Goal: Check status: Check status

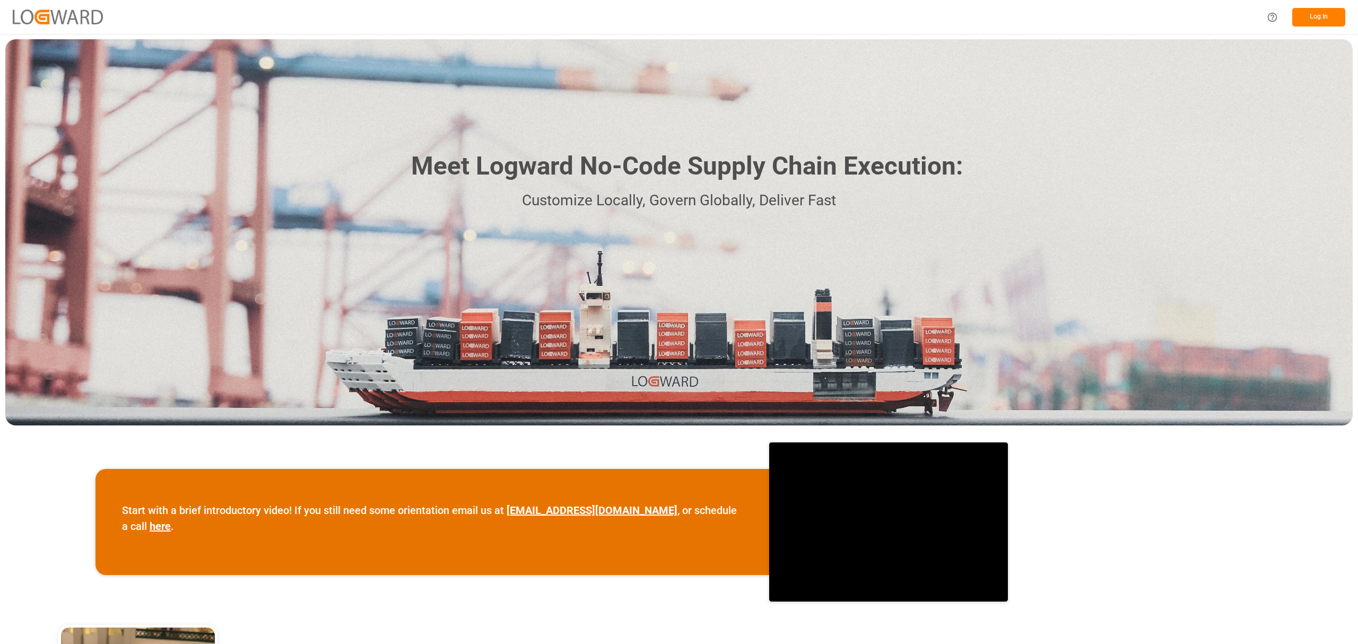
click at [1327, 22] on button "Log In" at bounding box center [1318, 17] width 53 height 19
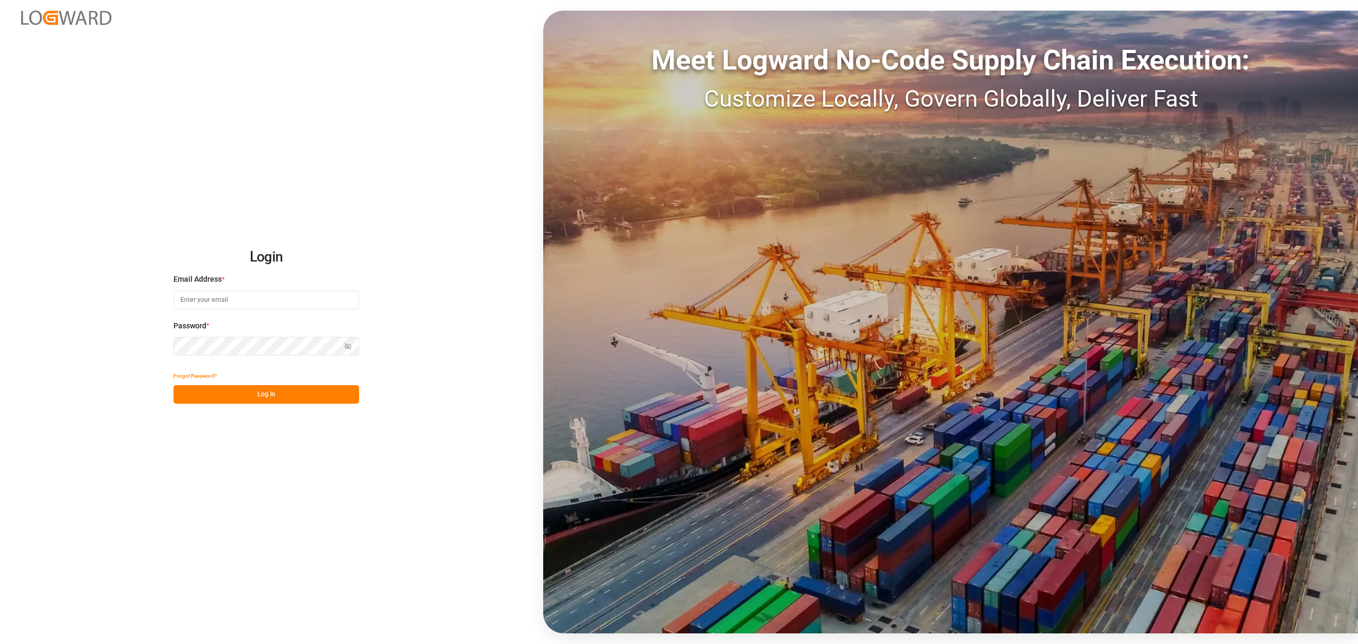
type input "[PERSON_NAME][EMAIL_ADDRESS][PERSON_NAME][DOMAIN_NAME]"
click at [232, 394] on button "Log In" at bounding box center [266, 394] width 186 height 19
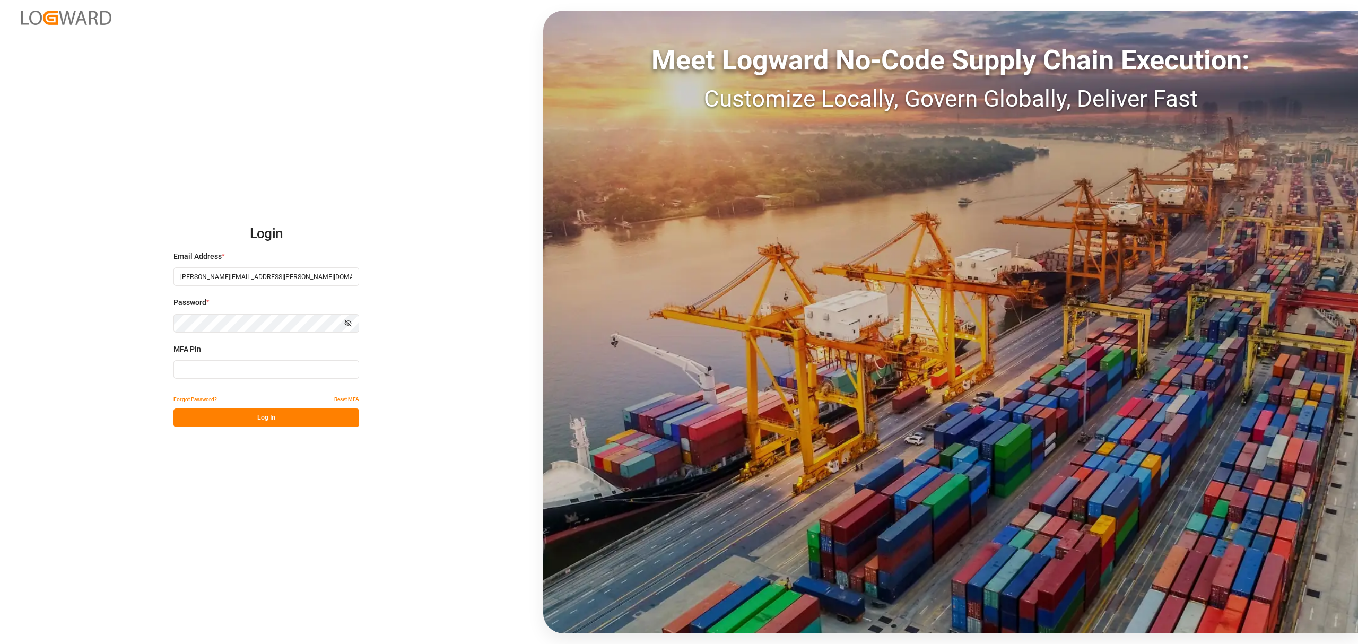
click at [231, 365] on input at bounding box center [266, 369] width 186 height 19
type input "871762"
click at [283, 417] on button "Log In" at bounding box center [266, 417] width 186 height 19
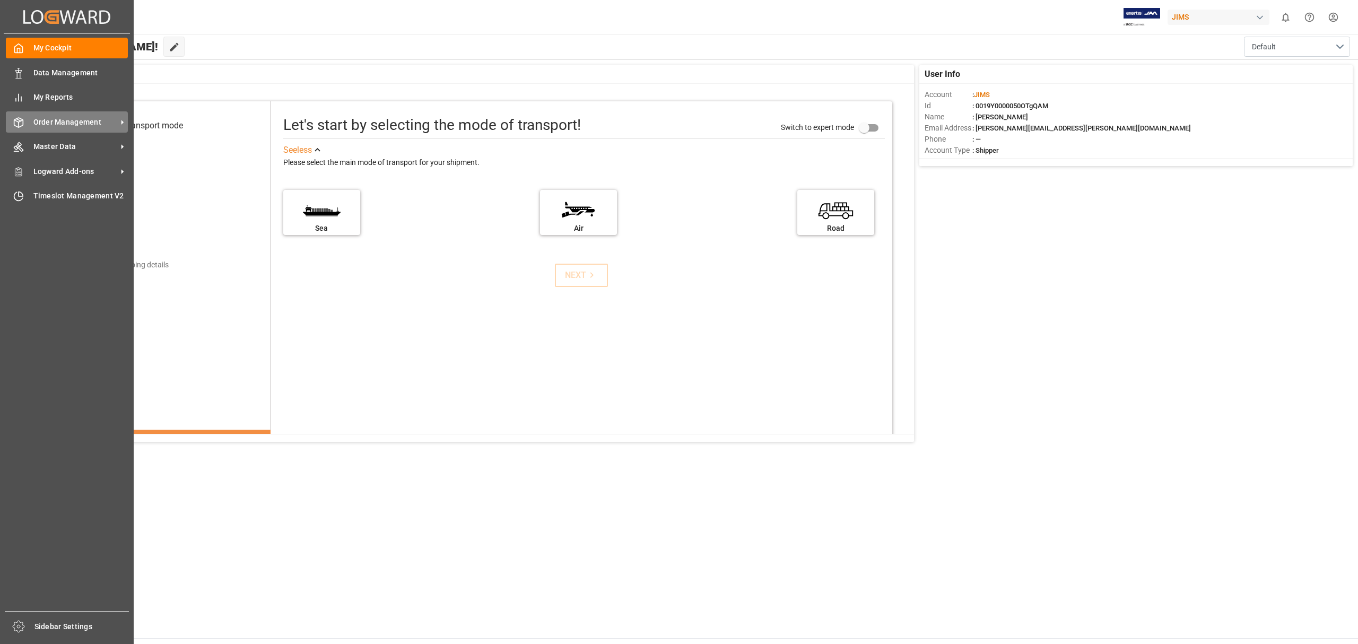
click at [69, 119] on span "Order Management" at bounding box center [75, 122] width 84 height 11
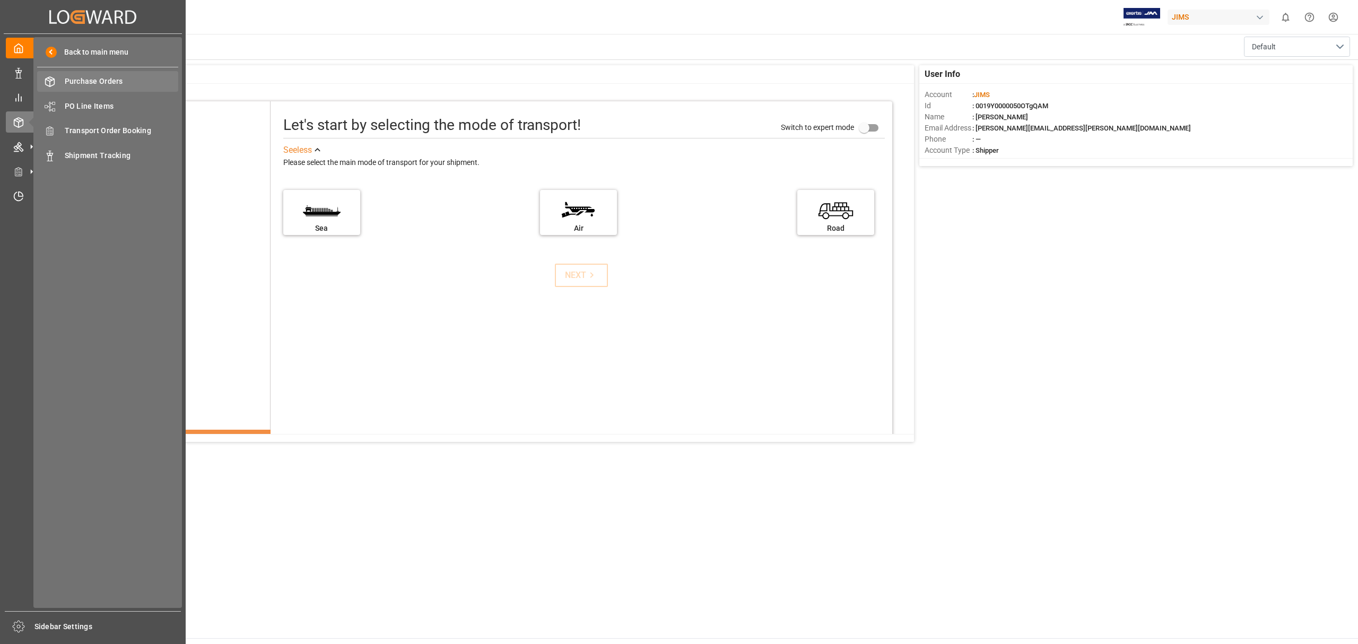
click at [100, 74] on div "Purchase Orders Purchase Orders" at bounding box center [107, 81] width 141 height 21
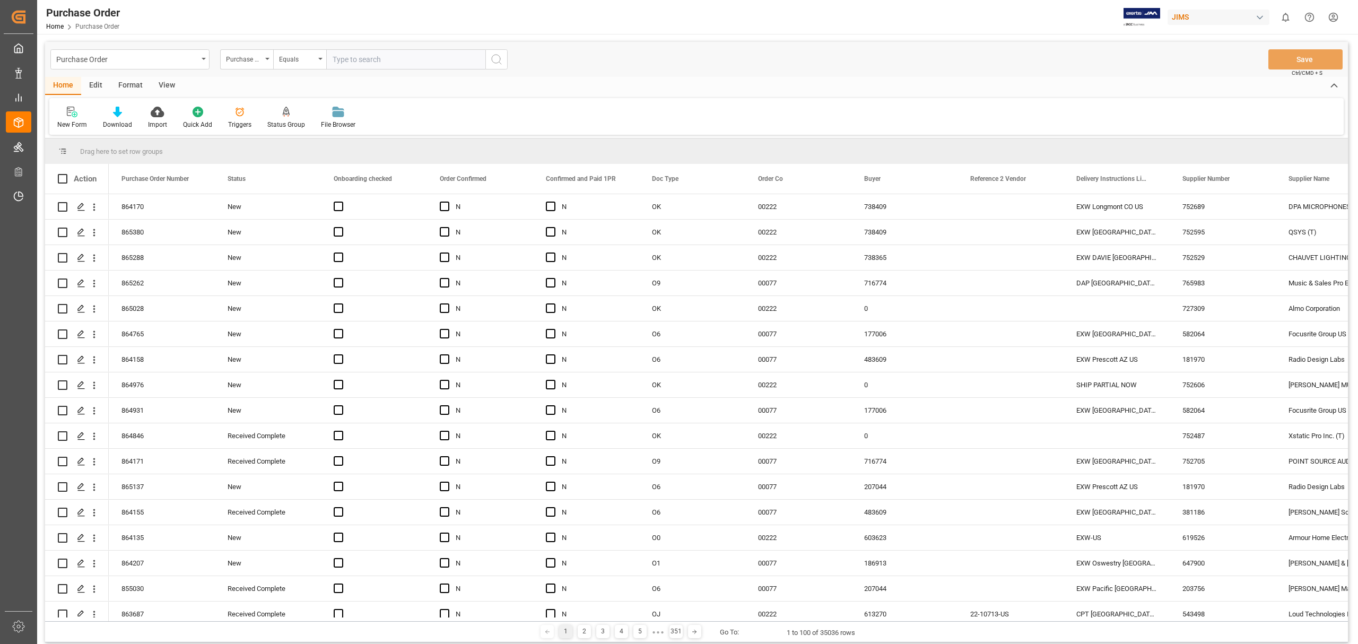
click at [440, 57] on input "text" at bounding box center [405, 59] width 159 height 20
type input "852860"
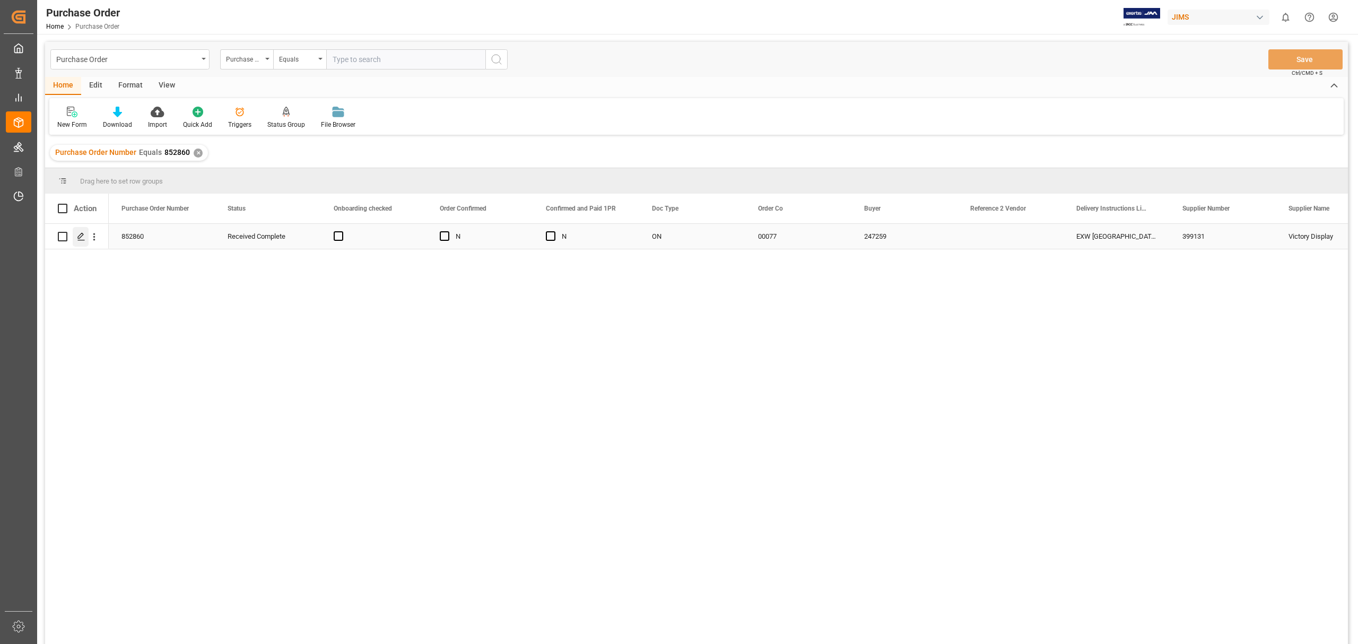
click at [80, 236] on icon "Press SPACE to select this row." at bounding box center [81, 236] width 8 height 8
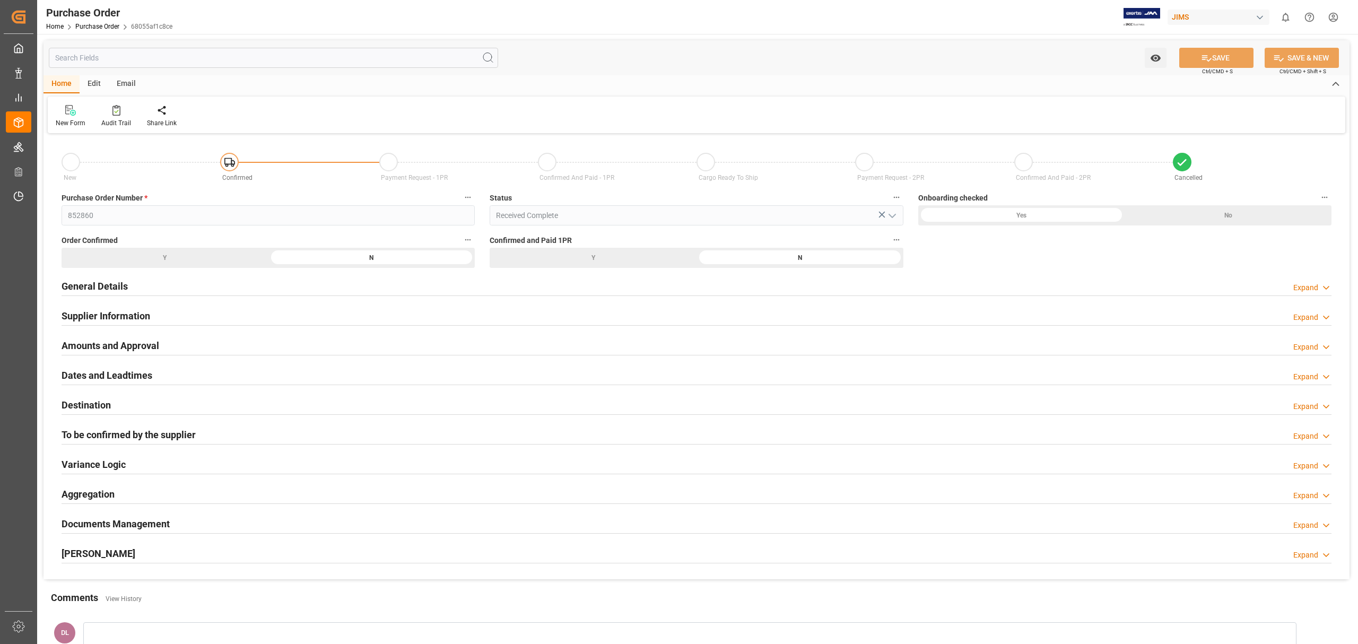
click at [141, 527] on h2 "Documents Management" at bounding box center [116, 524] width 108 height 14
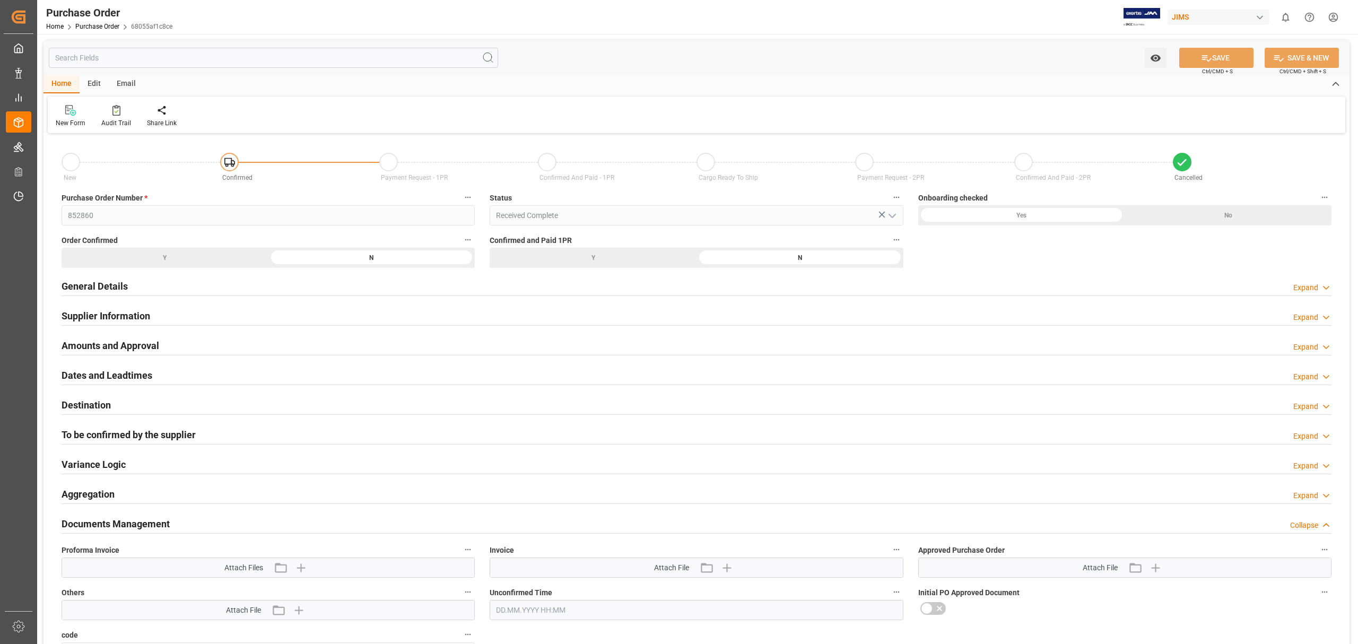
click at [122, 290] on h2 "General Details" at bounding box center [95, 286] width 66 height 14
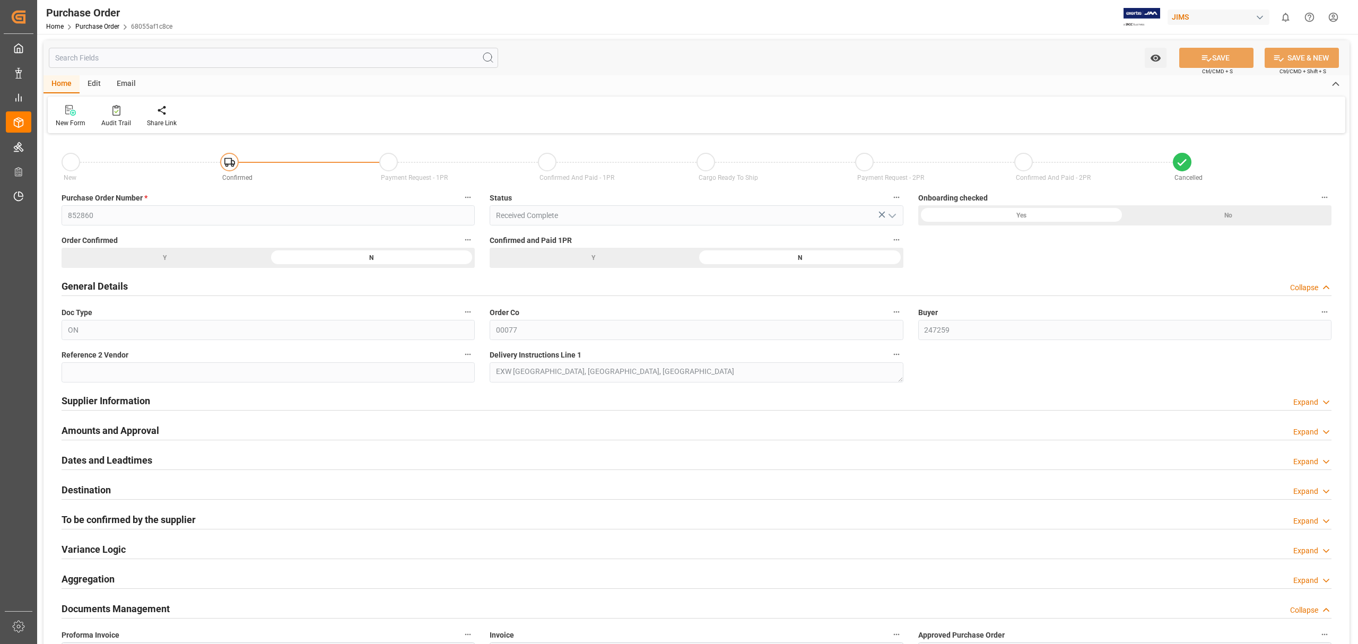
scroll to position [71, 0]
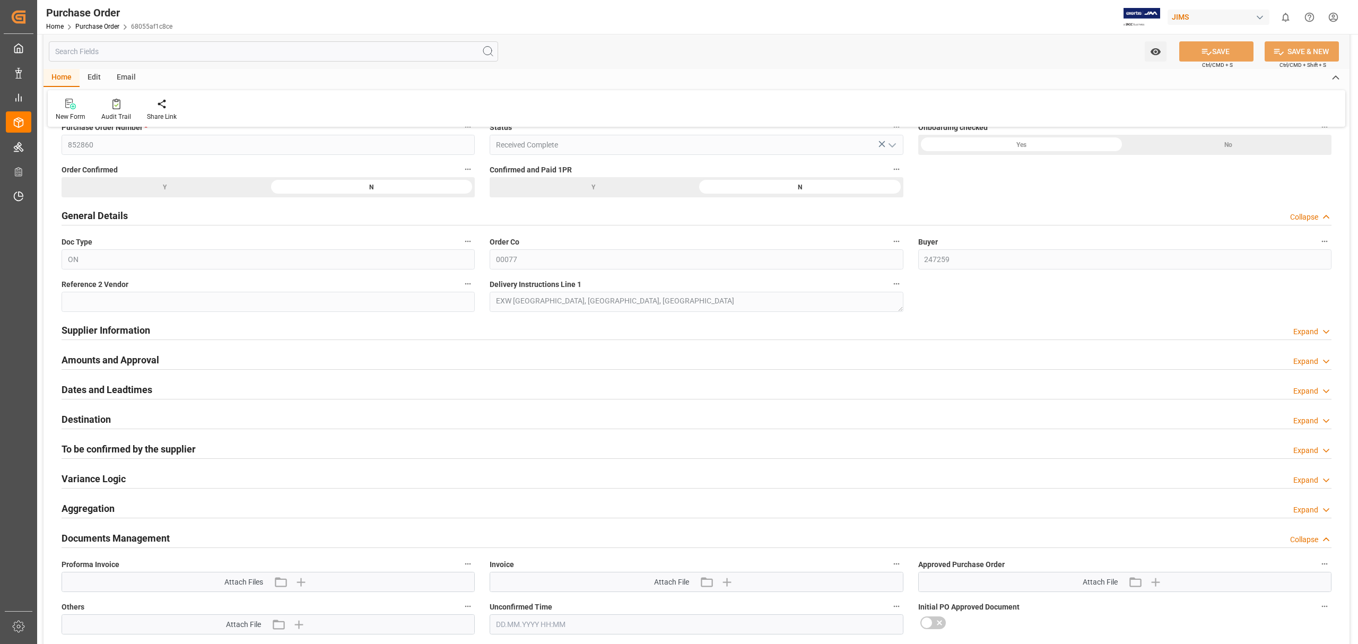
click at [110, 327] on h2 "Supplier Information" at bounding box center [106, 330] width 89 height 14
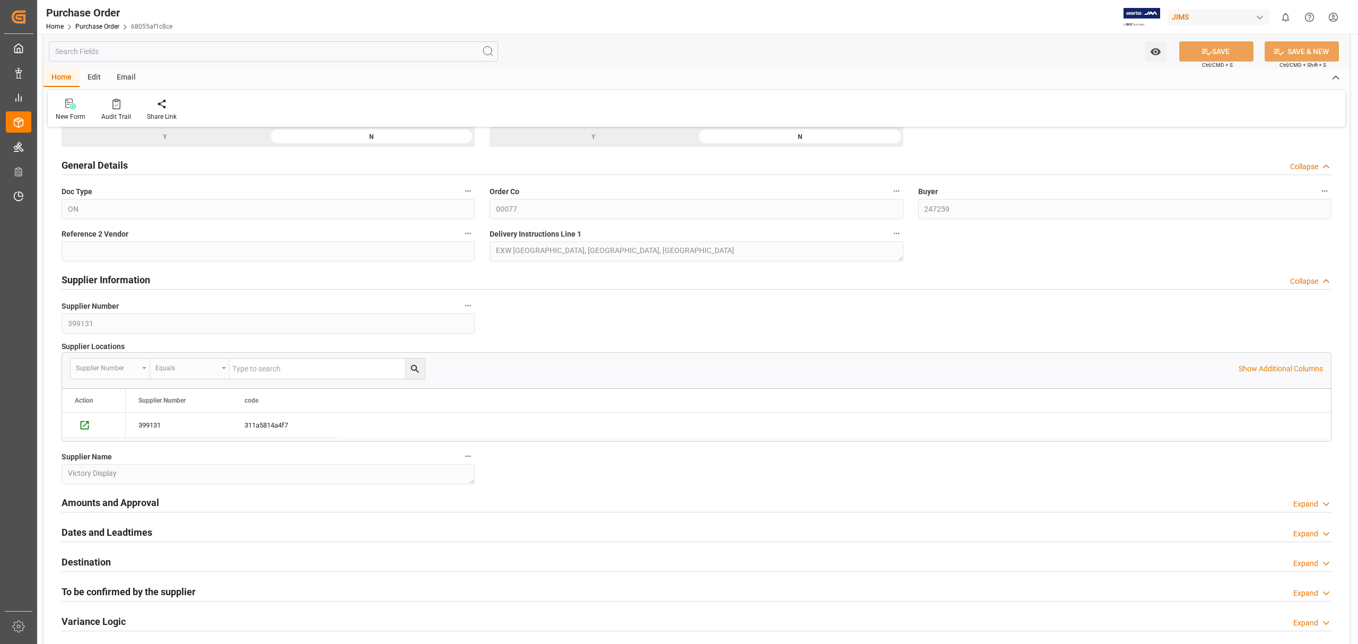
scroll to position [141, 0]
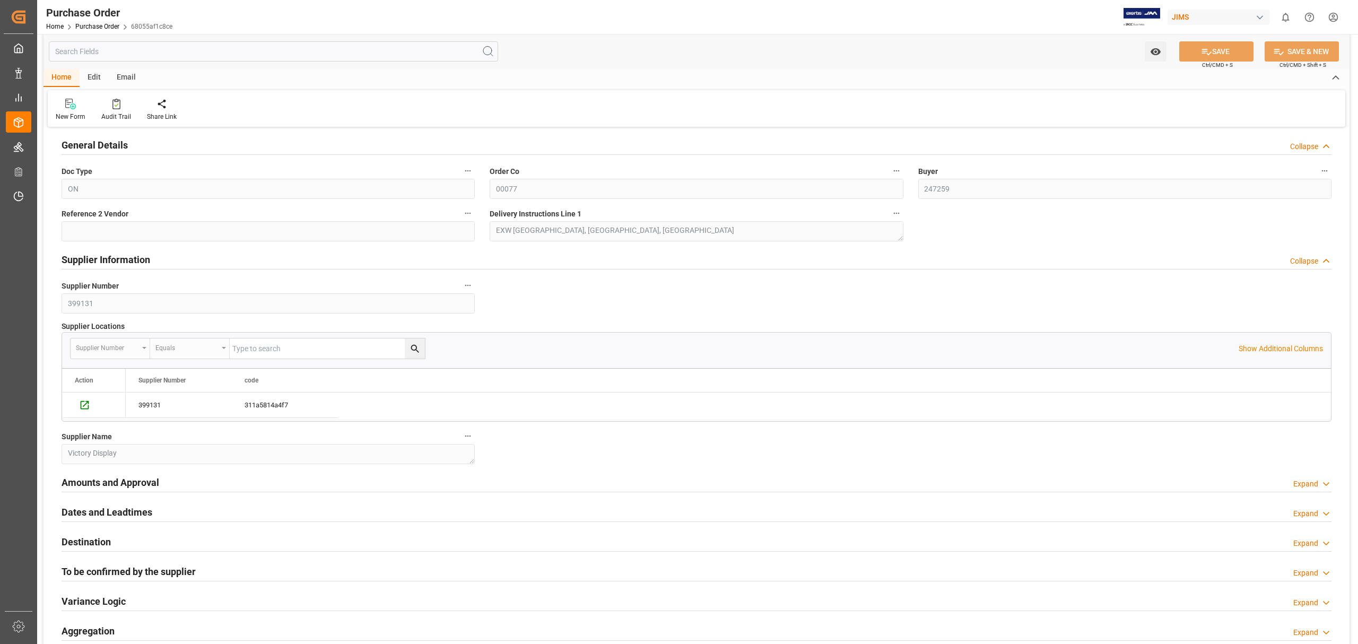
click at [129, 477] on h2 "Amounts and Approval" at bounding box center [111, 482] width 98 height 14
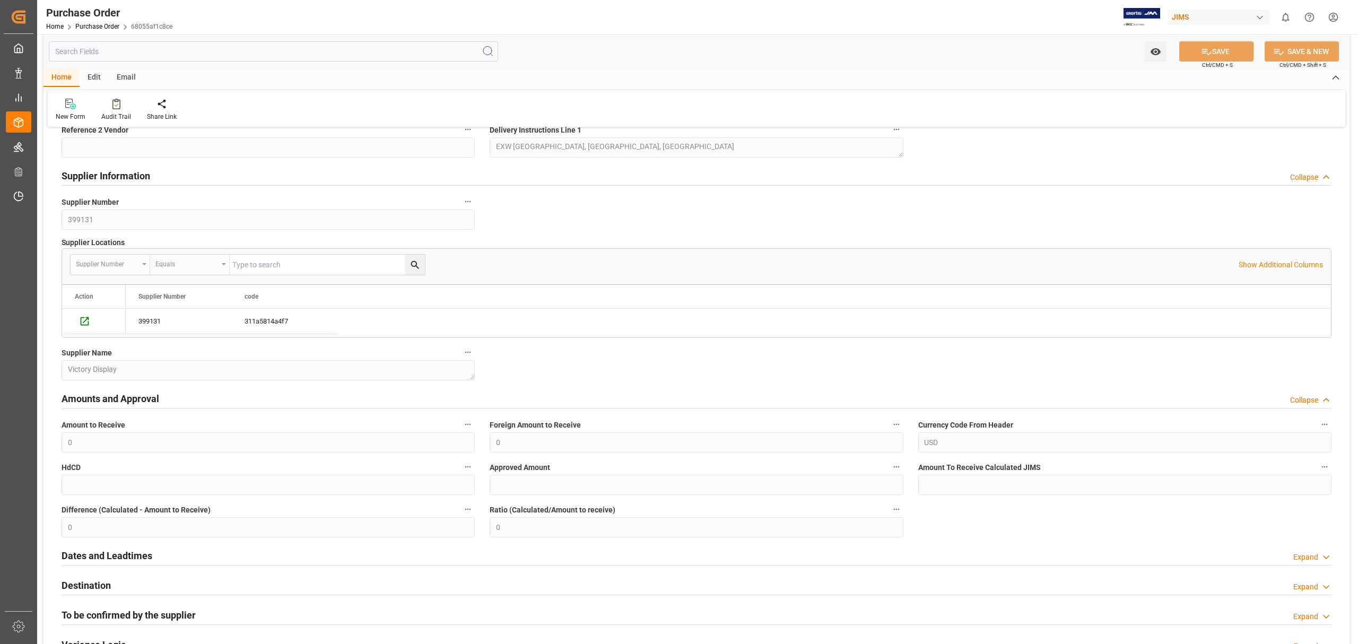
scroll to position [353, 0]
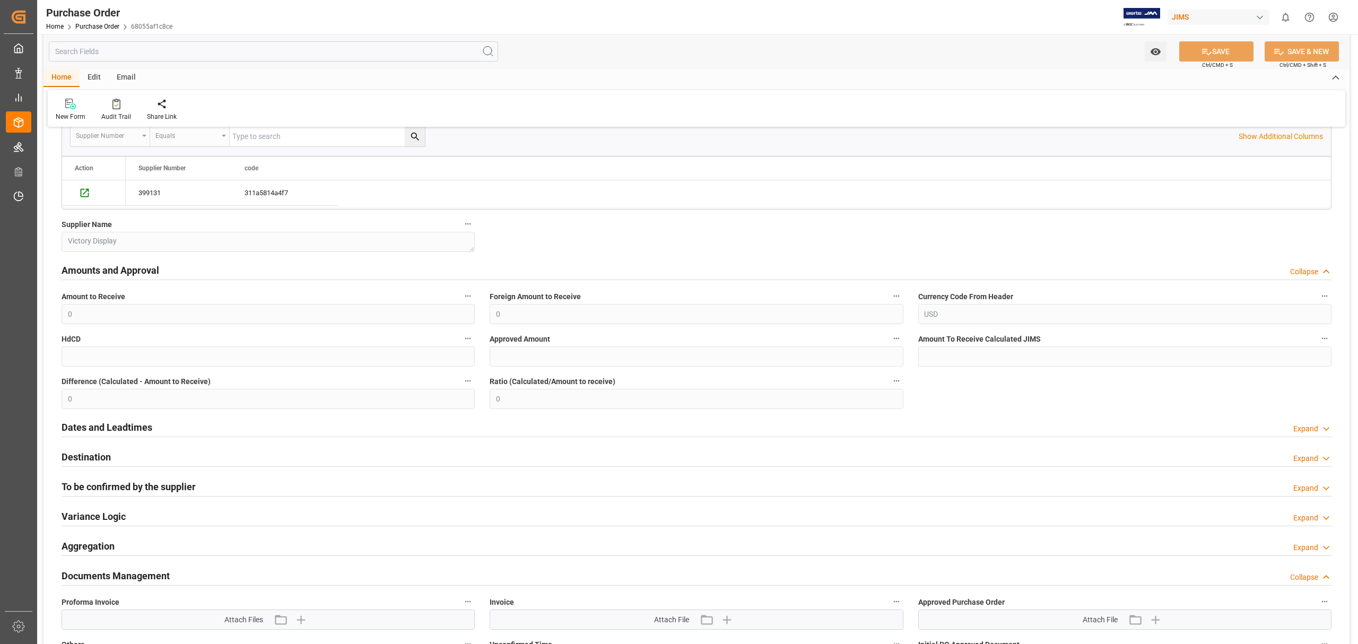
click at [121, 426] on h2 "Dates and Leadtimes" at bounding box center [107, 427] width 91 height 14
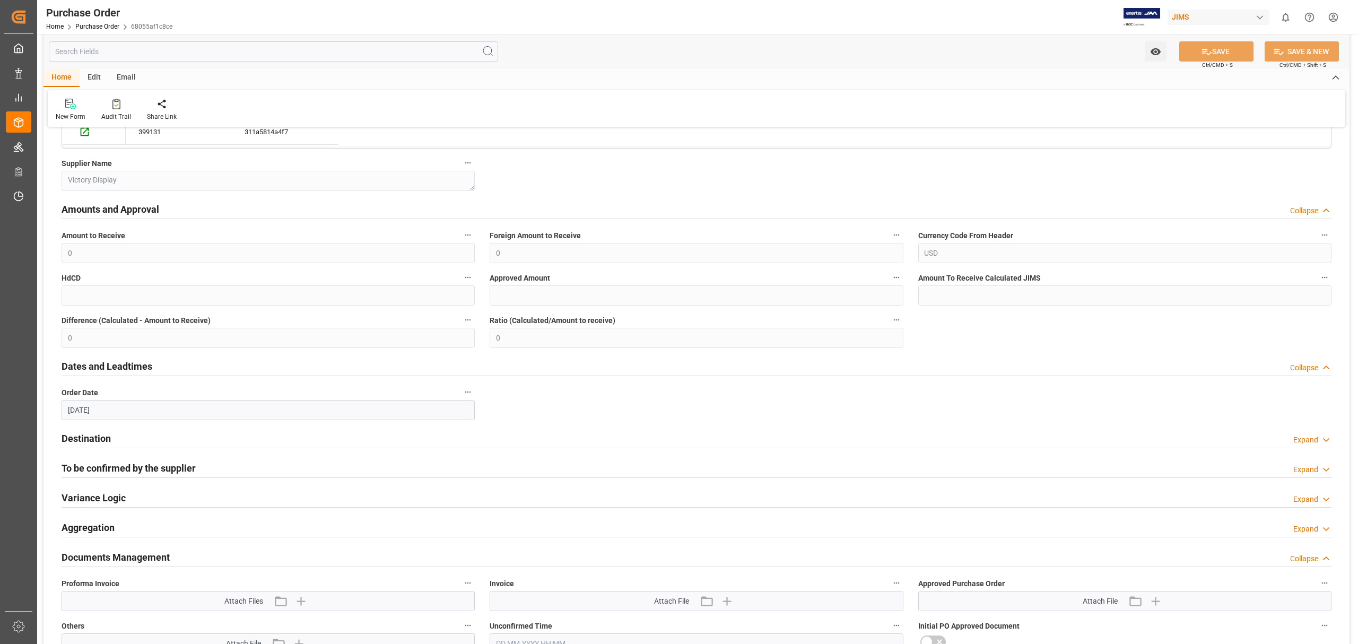
scroll to position [495, 0]
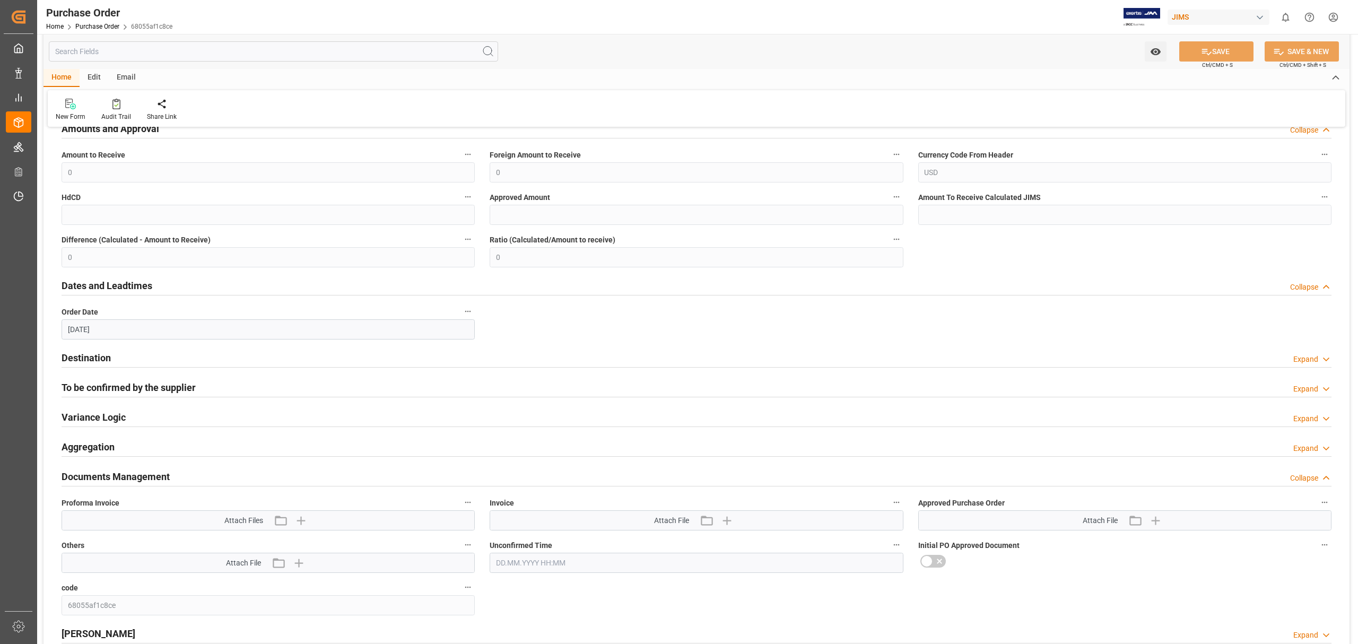
click at [95, 358] on h2 "Destination" at bounding box center [86, 358] width 49 height 14
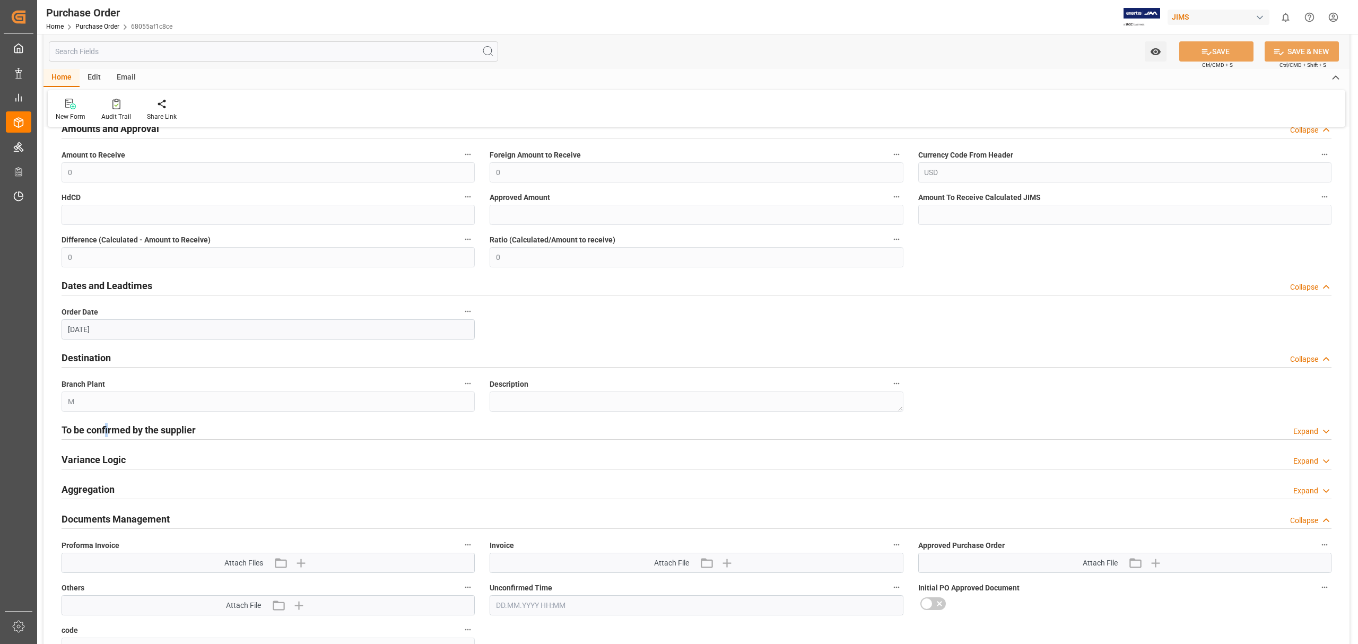
click at [108, 429] on h2 "To be confirmed by the supplier" at bounding box center [129, 430] width 134 height 14
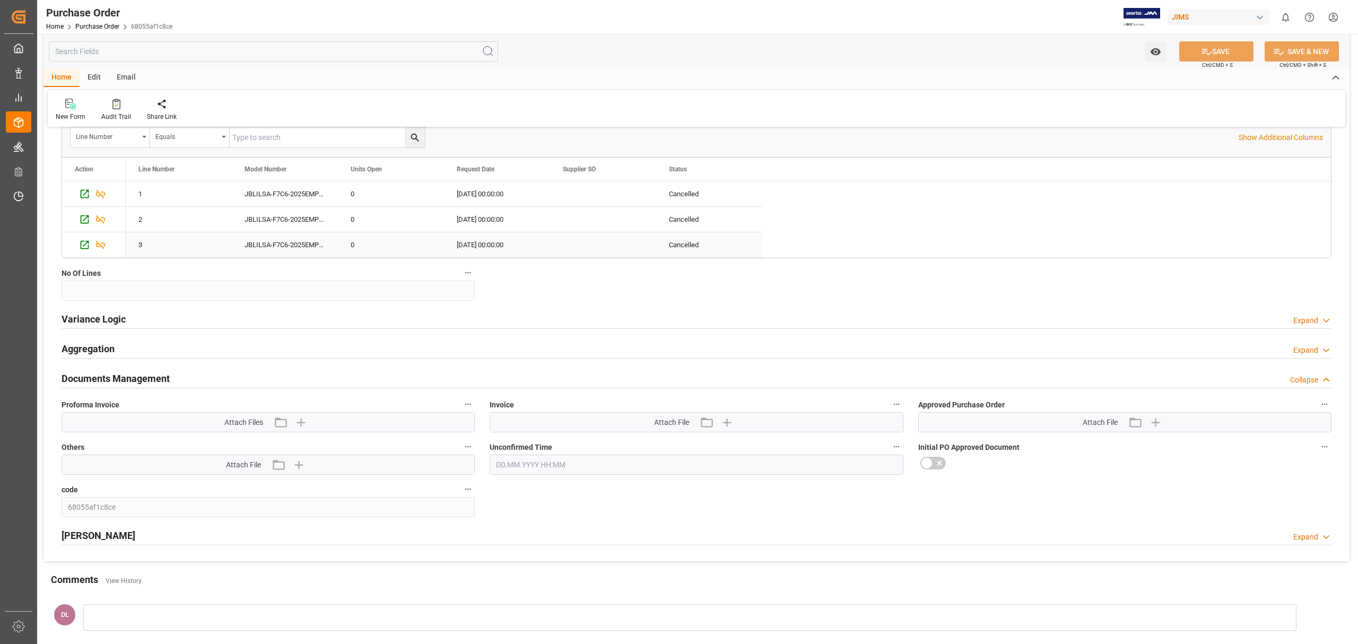
scroll to position [990, 0]
click at [259, 318] on div "Variance Logic Expand" at bounding box center [697, 318] width 1270 height 20
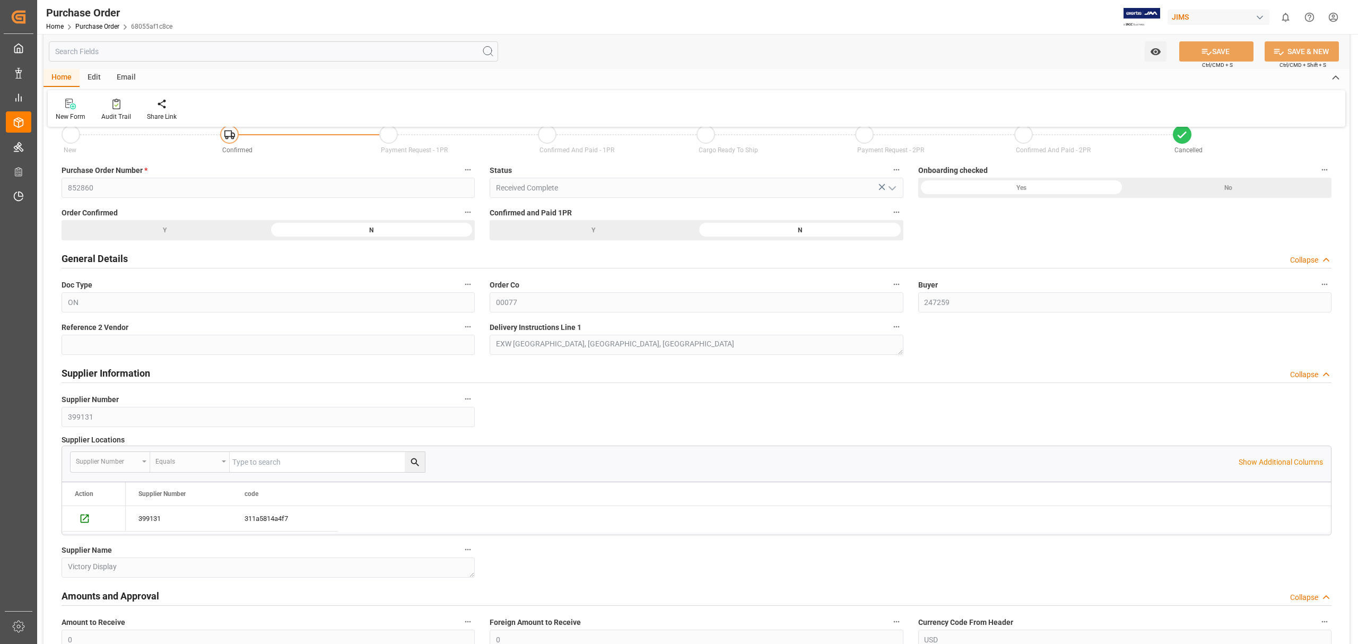
scroll to position [0, 0]
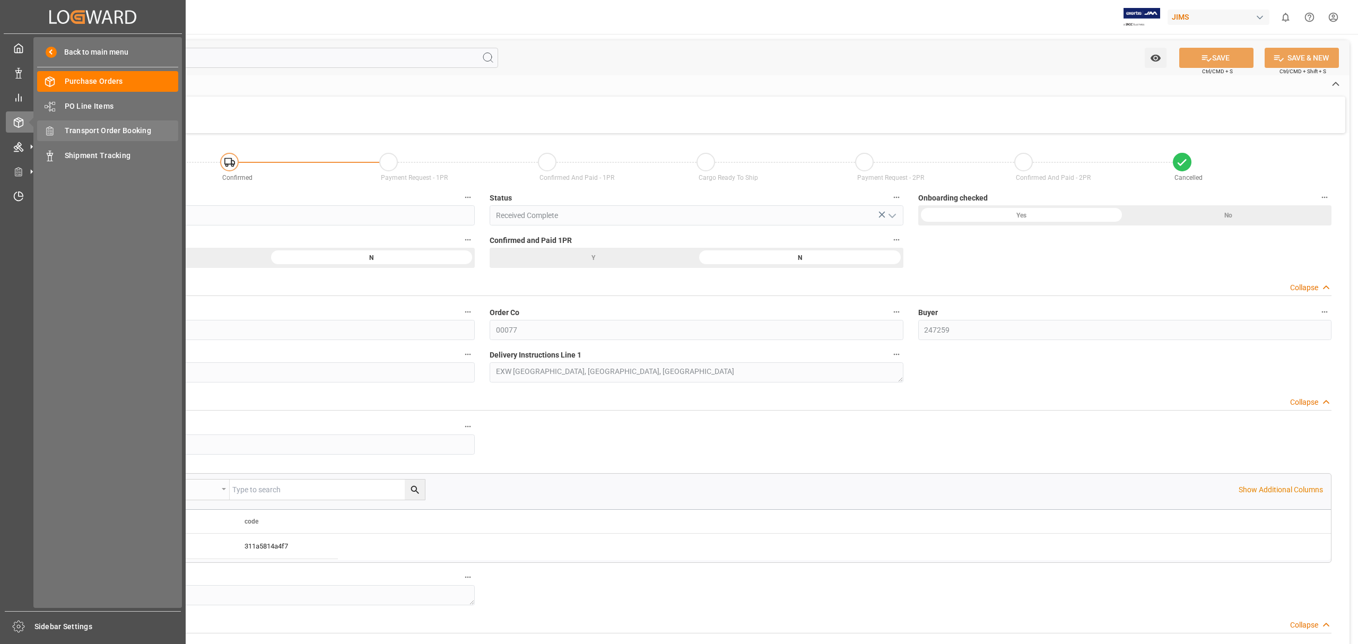
click at [91, 126] on span "Transport Order Booking" at bounding box center [122, 130] width 114 height 11
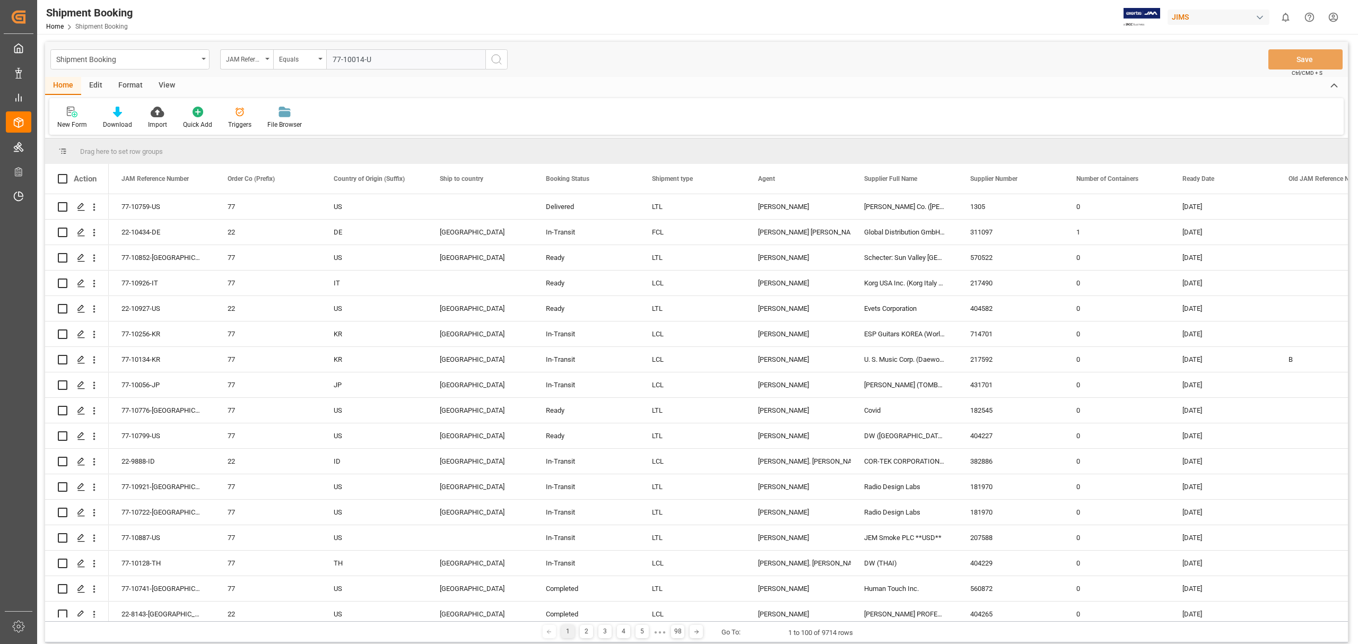
type input "77-10014-US"
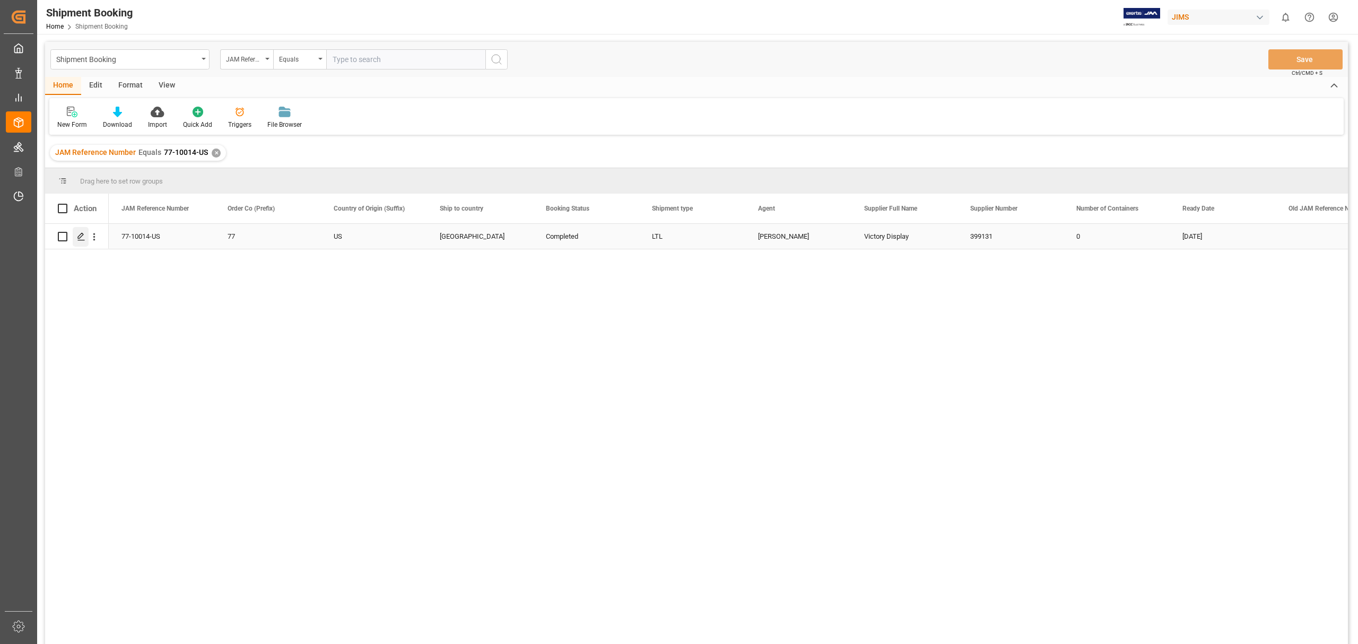
click at [82, 238] on icon "Press SPACE to select this row." at bounding box center [81, 236] width 8 height 8
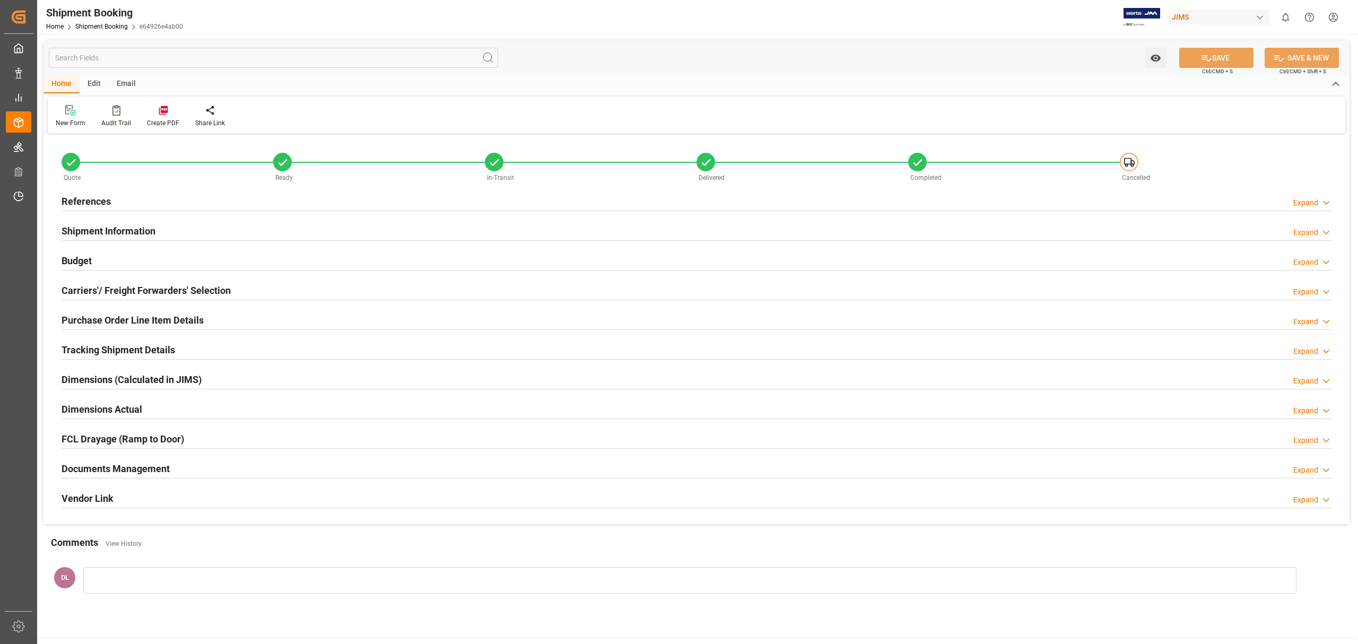
type input "0"
type input "[DATE]"
click at [211, 217] on div "Shipment Information Expand" at bounding box center [696, 231] width 1285 height 30
click at [206, 230] on div "Shipment Information Expand" at bounding box center [697, 230] width 1270 height 20
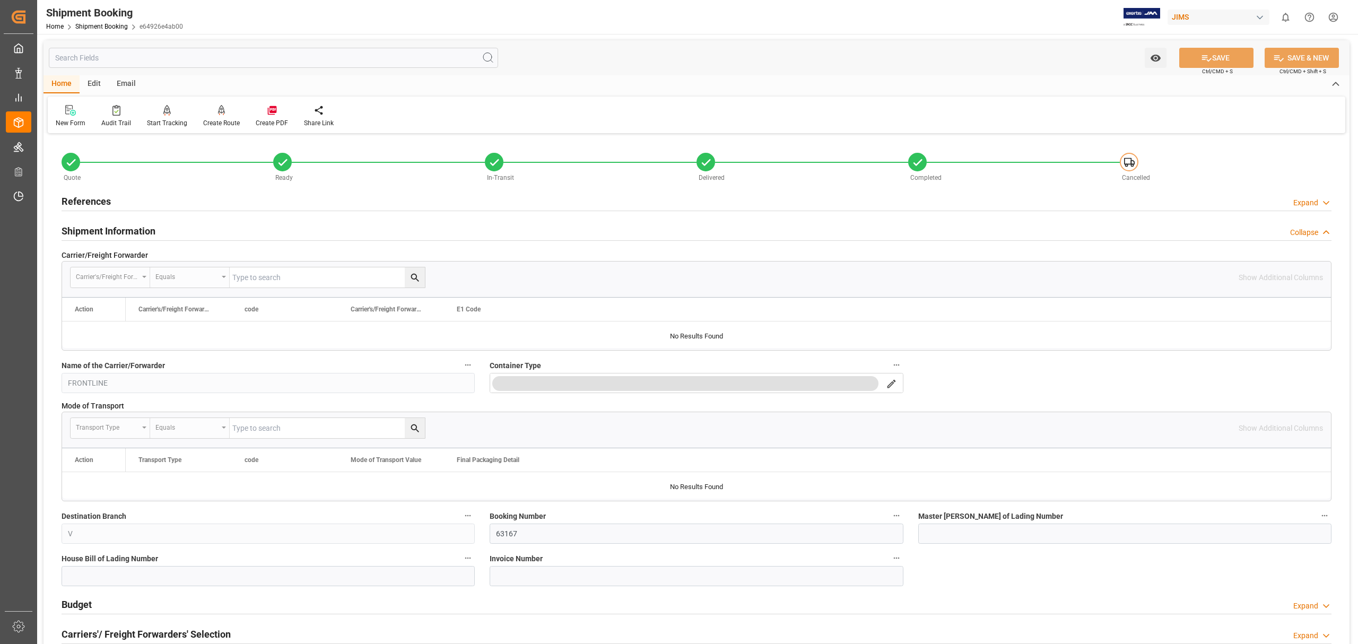
click at [136, 227] on h2 "Shipment Information" at bounding box center [109, 231] width 94 height 14
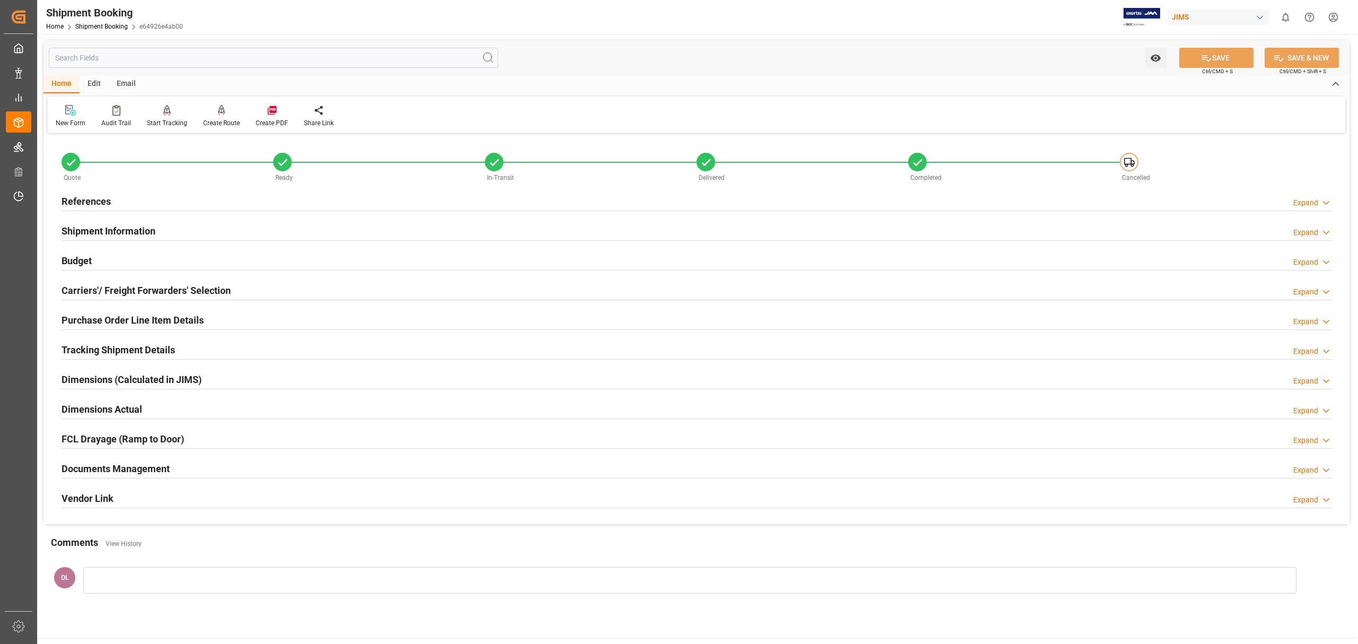
click at [128, 202] on div "References Expand" at bounding box center [697, 200] width 1270 height 20
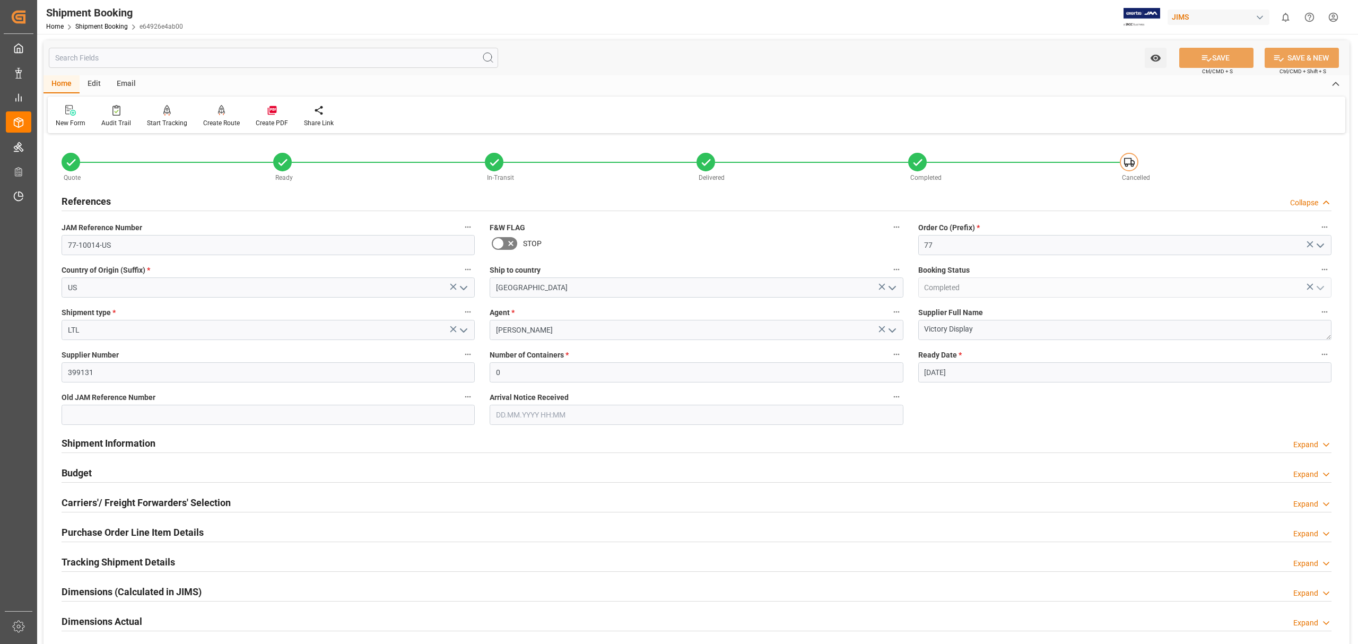
click at [128, 202] on div "References Collapse" at bounding box center [697, 200] width 1270 height 20
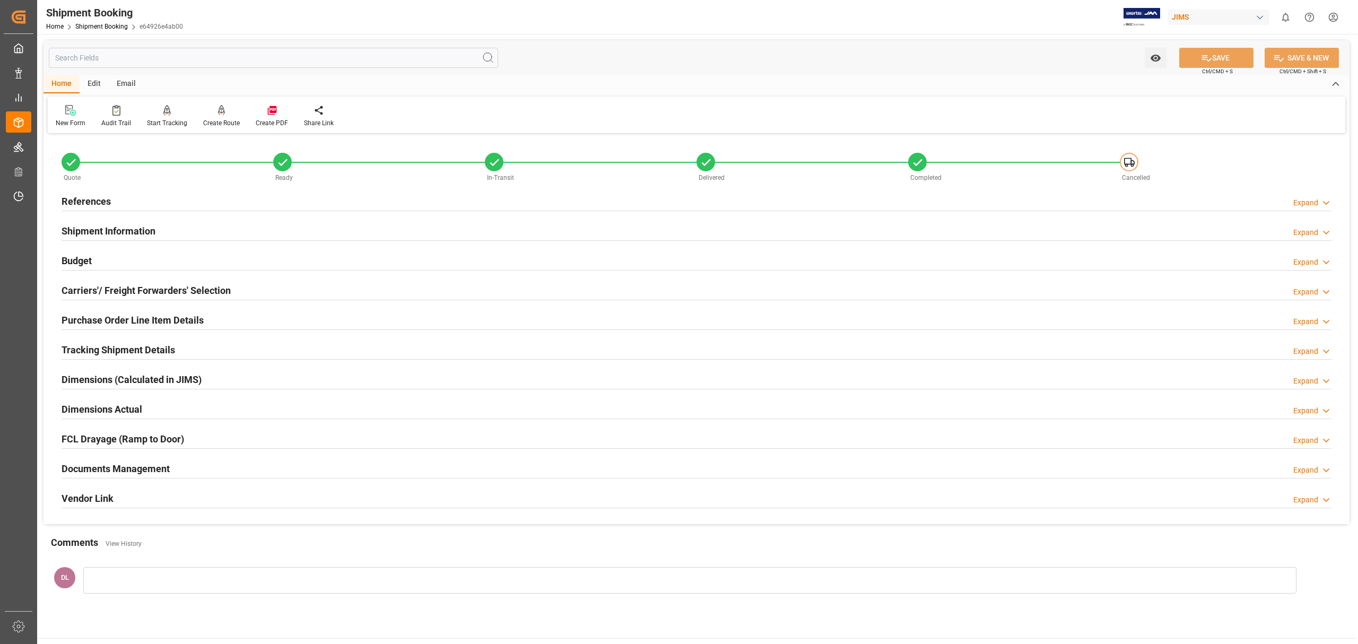
click at [167, 469] on h2 "Documents Management" at bounding box center [116, 468] width 108 height 14
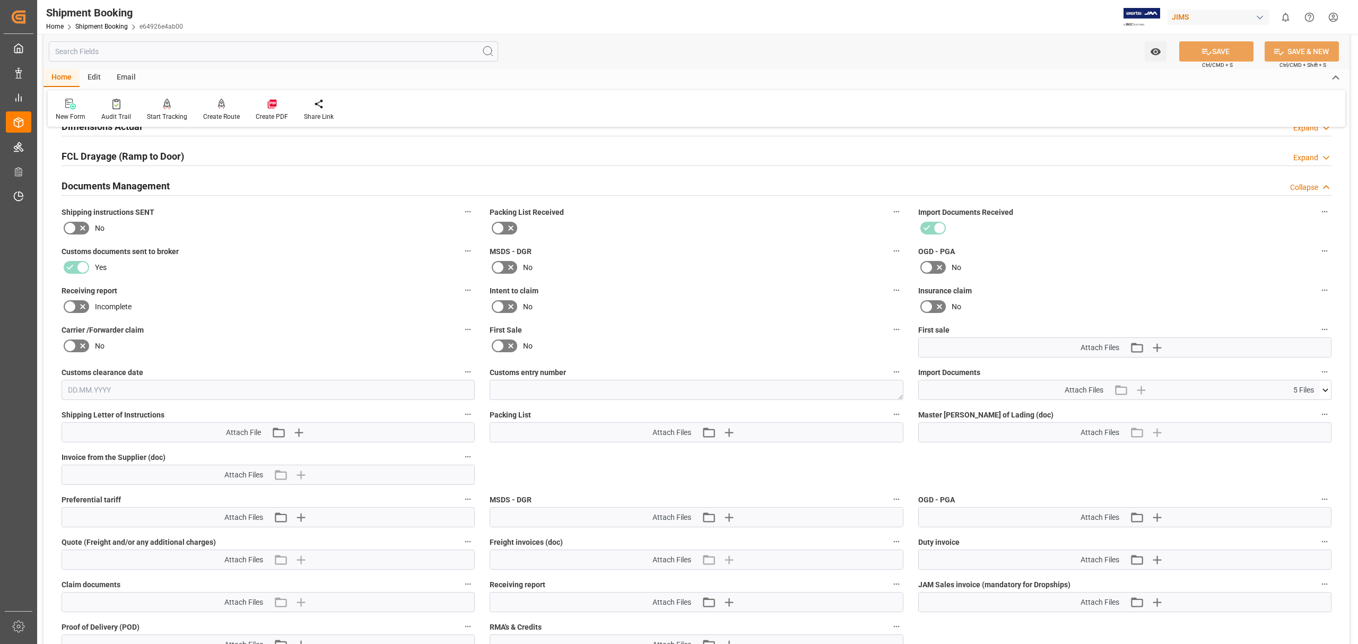
scroll to position [353, 0]
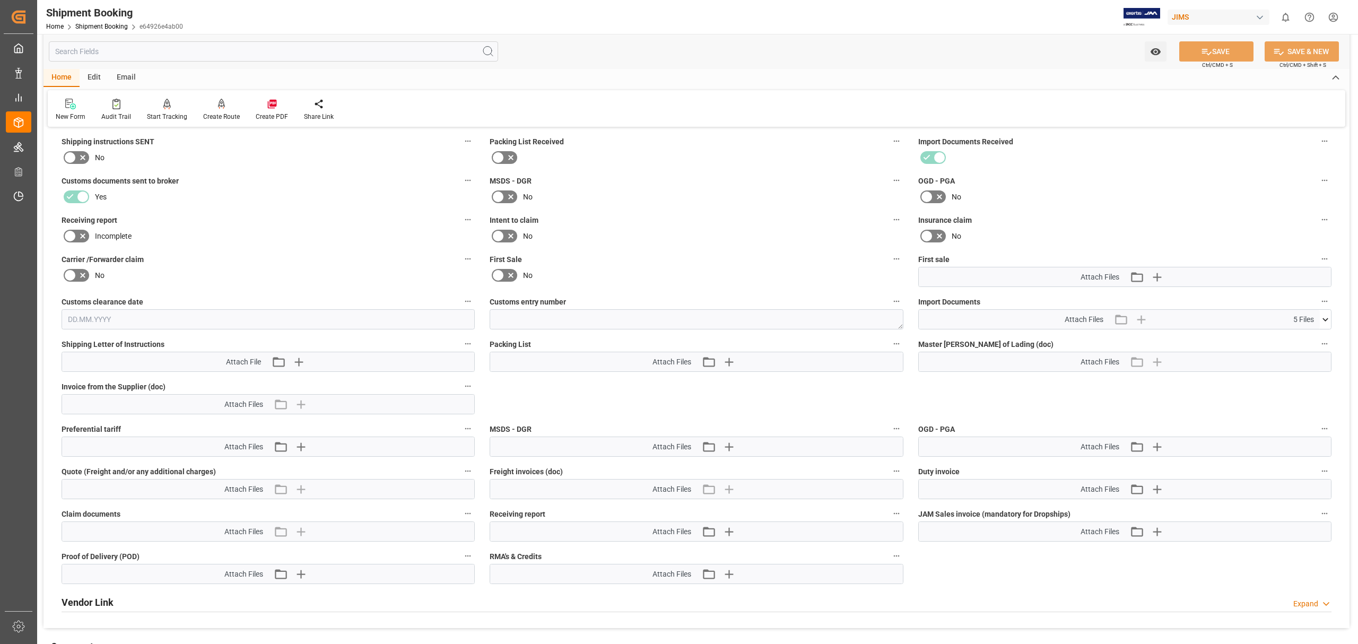
click at [1329, 316] on icon at bounding box center [1325, 319] width 11 height 11
click at [1317, 337] on icon at bounding box center [1319, 339] width 11 height 11
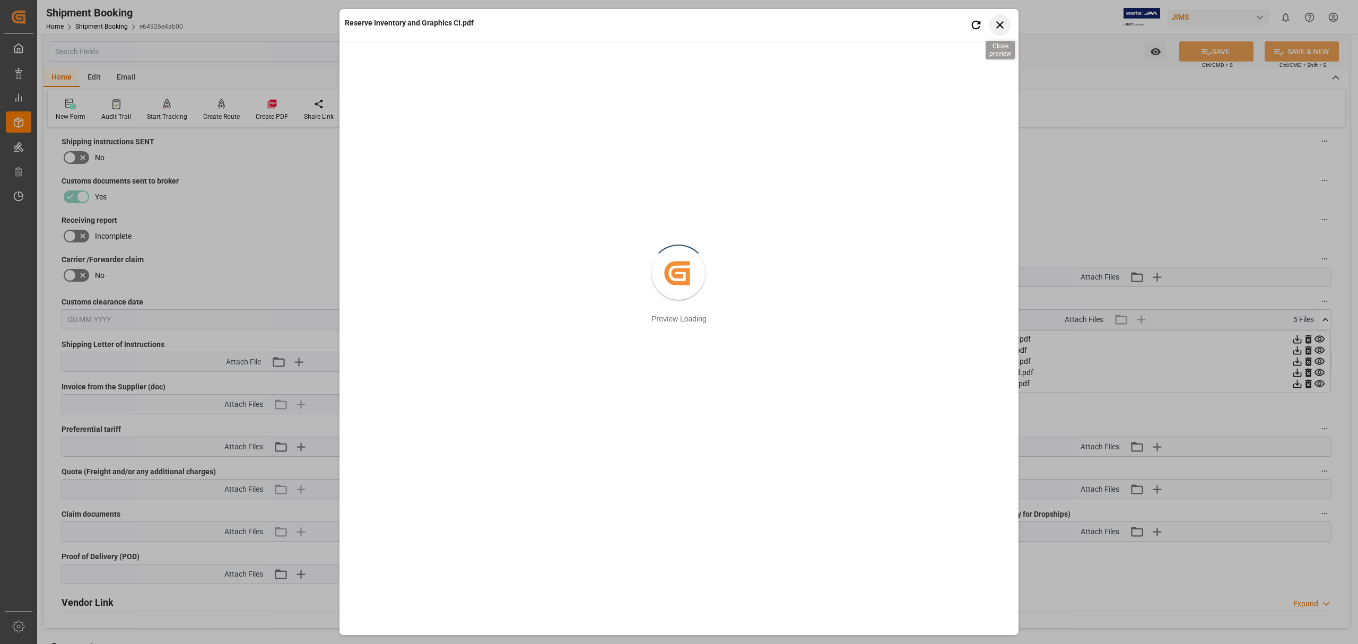
click at [998, 20] on icon "button" at bounding box center [1000, 24] width 13 height 13
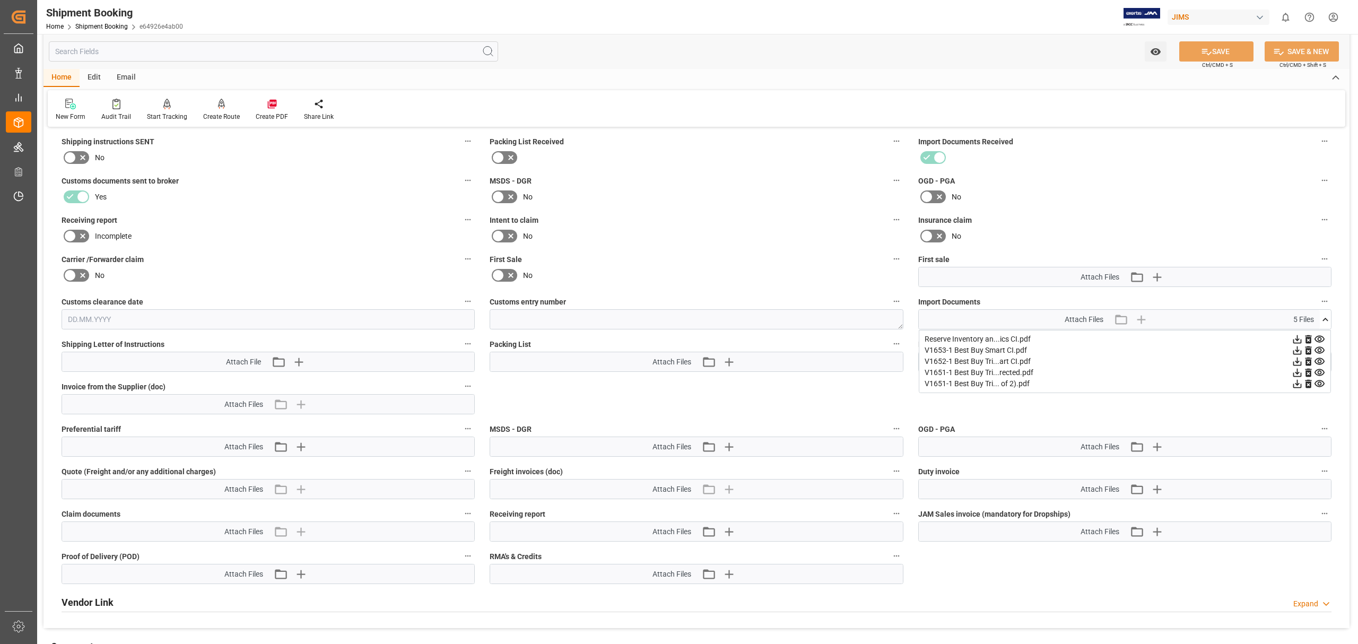
click at [1319, 351] on icon at bounding box center [1319, 350] width 10 height 7
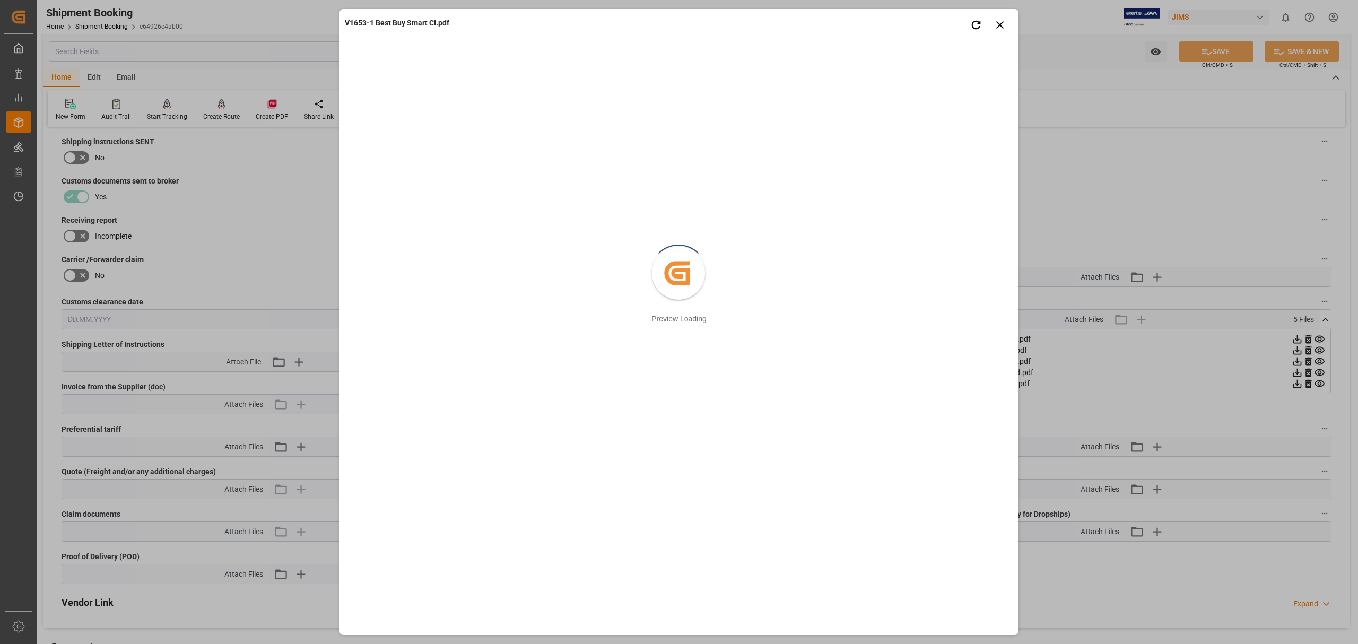
click at [1236, 201] on div "V1653-1 Best Buy Smart CI.pdf Retry Close preview Created by potrace 1.15, writ…" at bounding box center [679, 322] width 1358 height 644
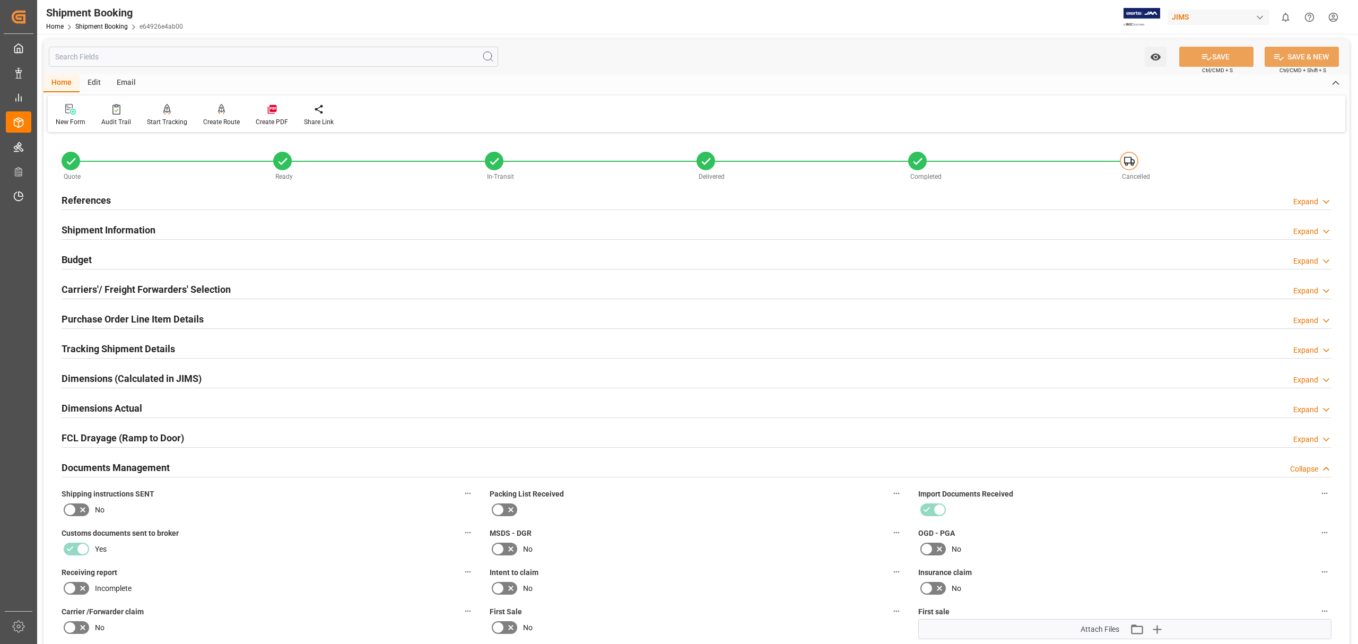
scroll to position [0, 0]
click at [166, 317] on h2 "Purchase Order Line Item Details" at bounding box center [133, 320] width 142 height 14
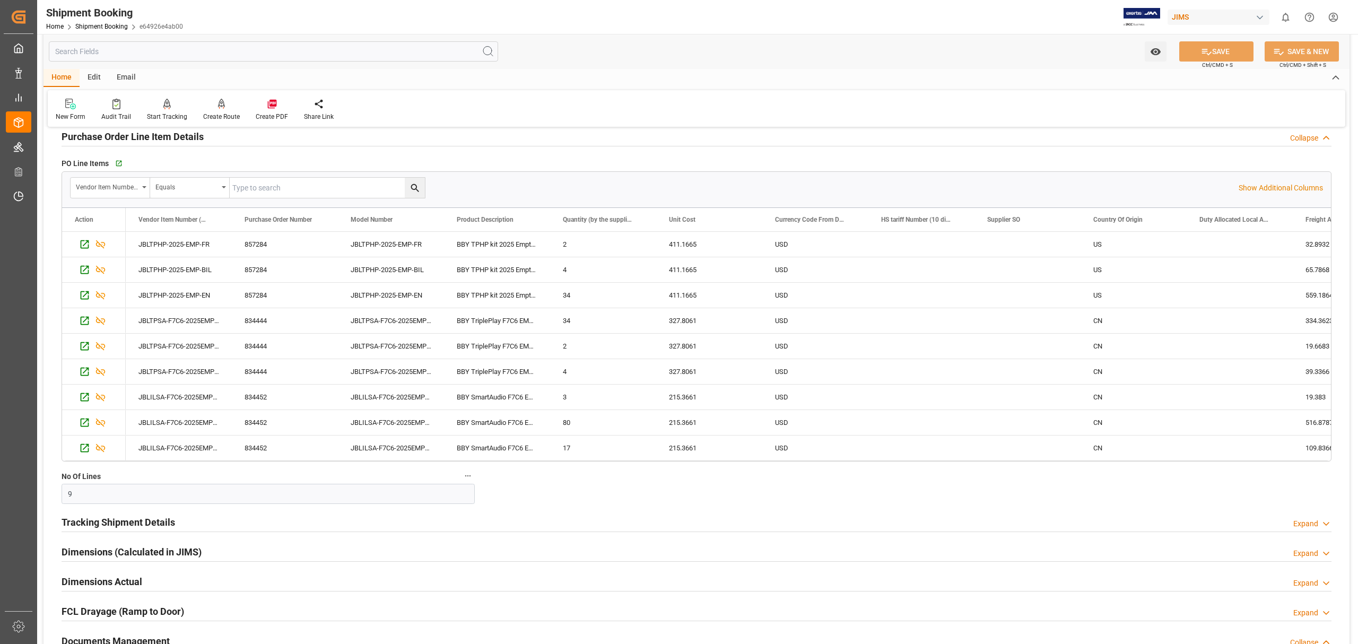
scroll to position [71, 0]
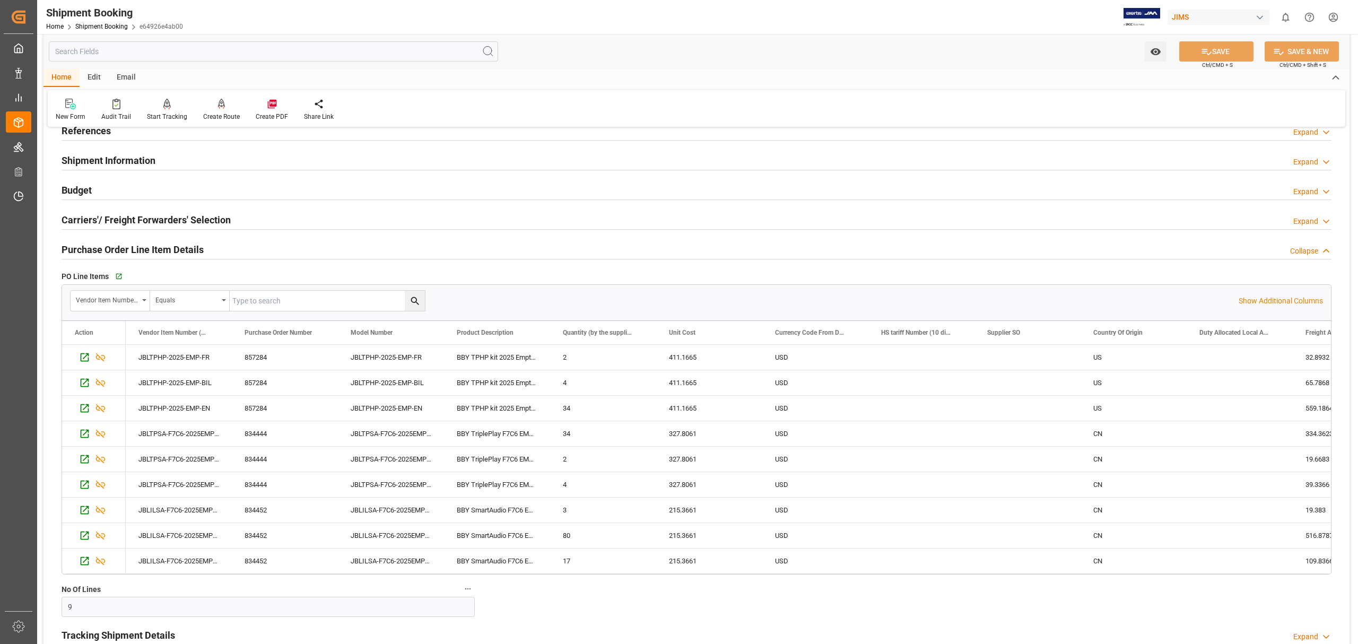
click at [251, 299] on input "text" at bounding box center [327, 301] width 195 height 20
type input "852864"
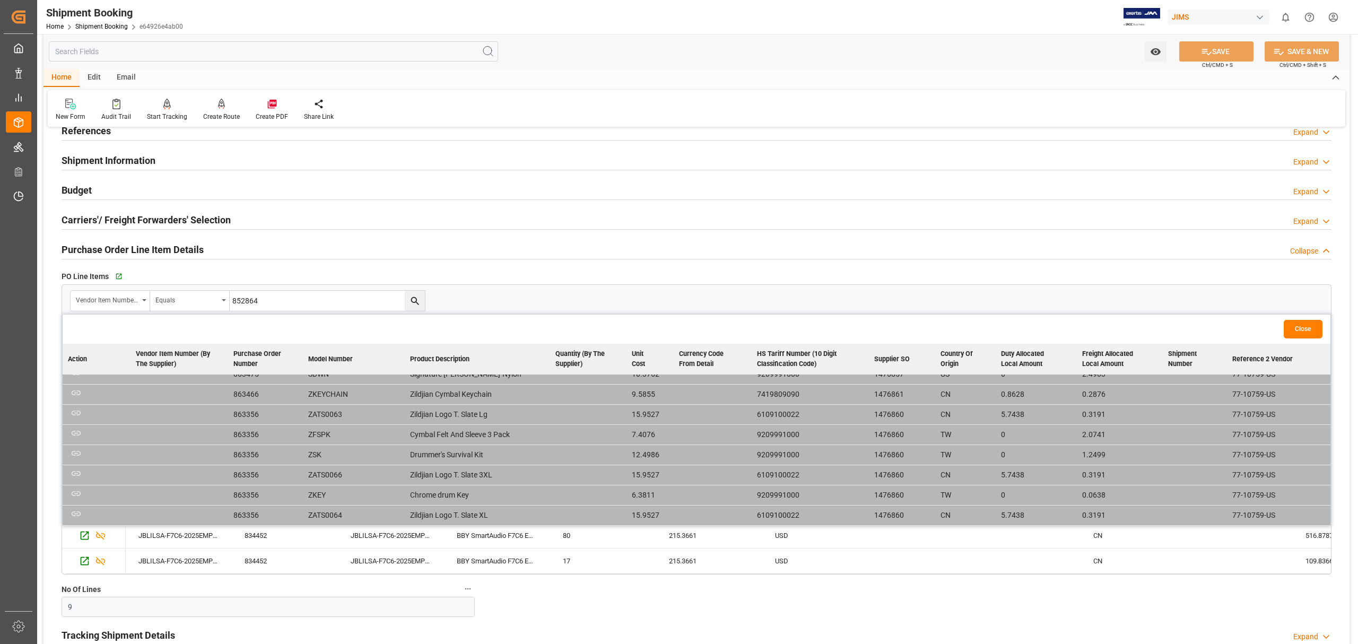
scroll to position [849, 0]
click at [419, 301] on icon "search button" at bounding box center [414, 300] width 11 height 11
click at [126, 300] on div "Vendor Item Number (By The Supplier)" at bounding box center [107, 299] width 63 height 12
click at [147, 299] on div "Vendor Item Number (By The Supplier)" at bounding box center [111, 301] width 80 height 20
click at [327, 302] on input "852864" at bounding box center [327, 301] width 195 height 20
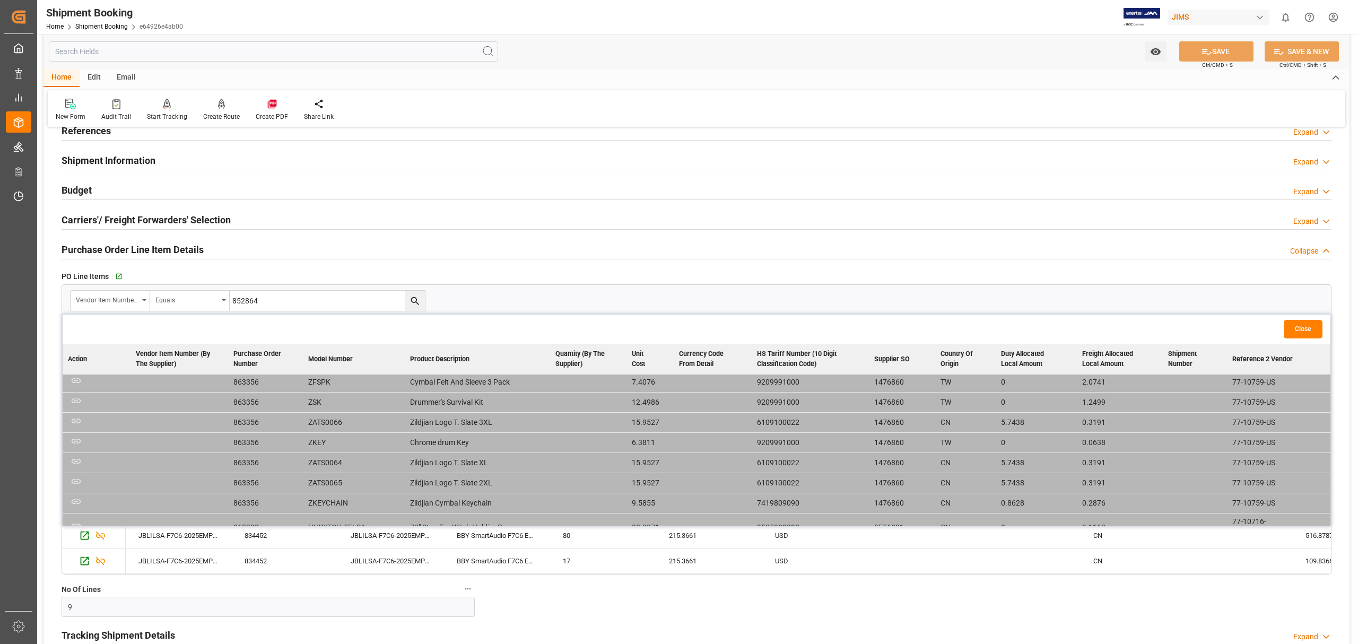
drag, startPoint x: 328, startPoint y: 302, endPoint x: 286, endPoint y: 302, distance: 41.4
click at [286, 302] on input "852864" at bounding box center [327, 301] width 195 height 20
click at [142, 304] on div "Vendor Item Number (By The Supplier)" at bounding box center [111, 301] width 80 height 20
click at [265, 580] on div "No Of Lines 9" at bounding box center [268, 599] width 428 height 42
click at [1311, 327] on button "Close" at bounding box center [1303, 329] width 39 height 19
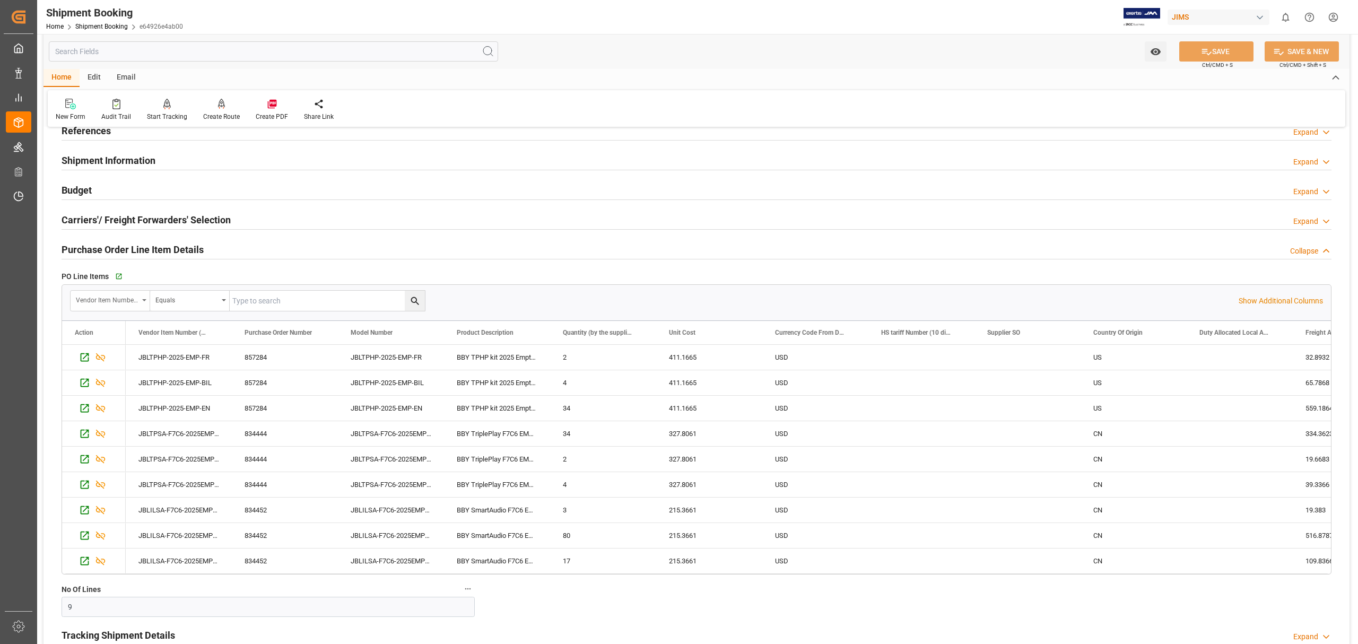
click at [141, 303] on div "Vendor Item Number (By The Supplier)" at bounding box center [111, 301] width 80 height 20
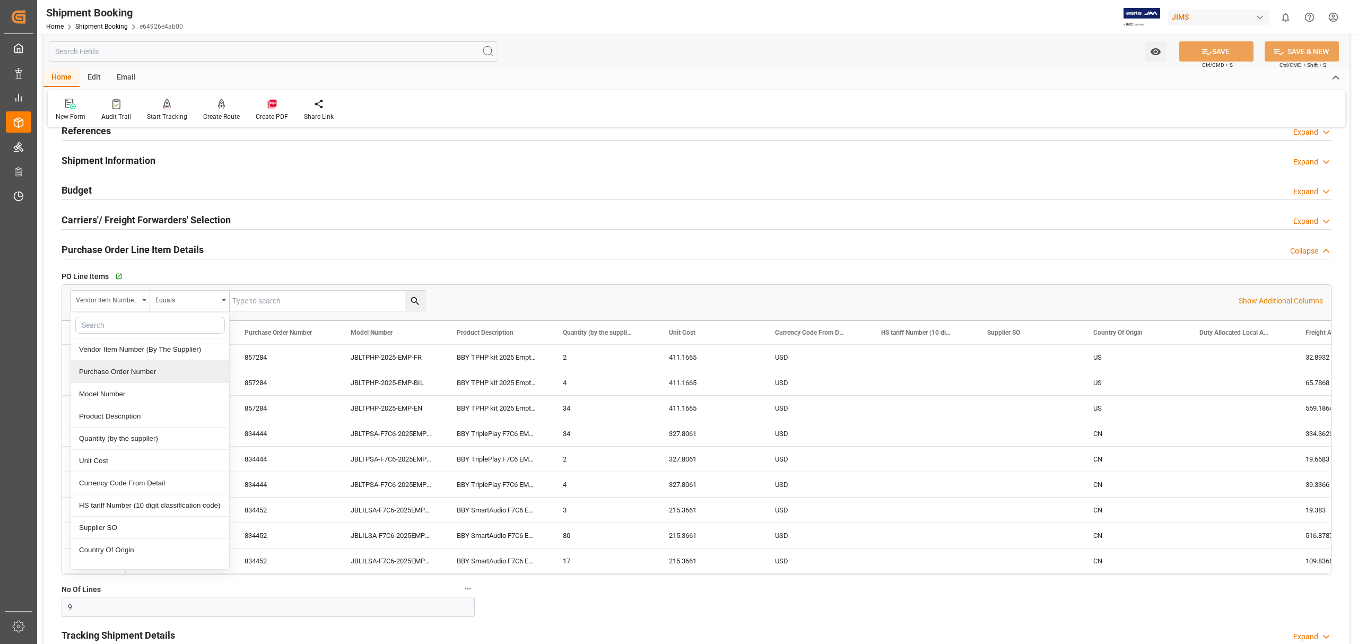
click at [136, 372] on div "Purchase Order Number" at bounding box center [150, 372] width 158 height 22
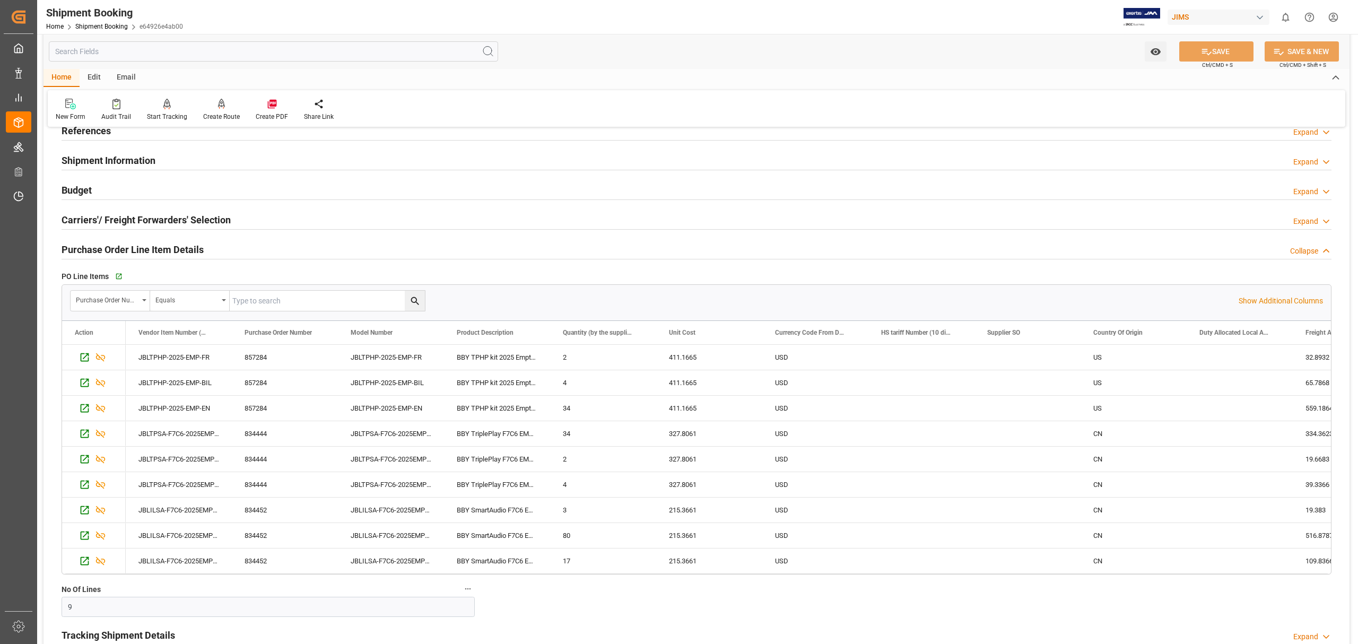
click at [272, 302] on input "text" at bounding box center [327, 301] width 195 height 20
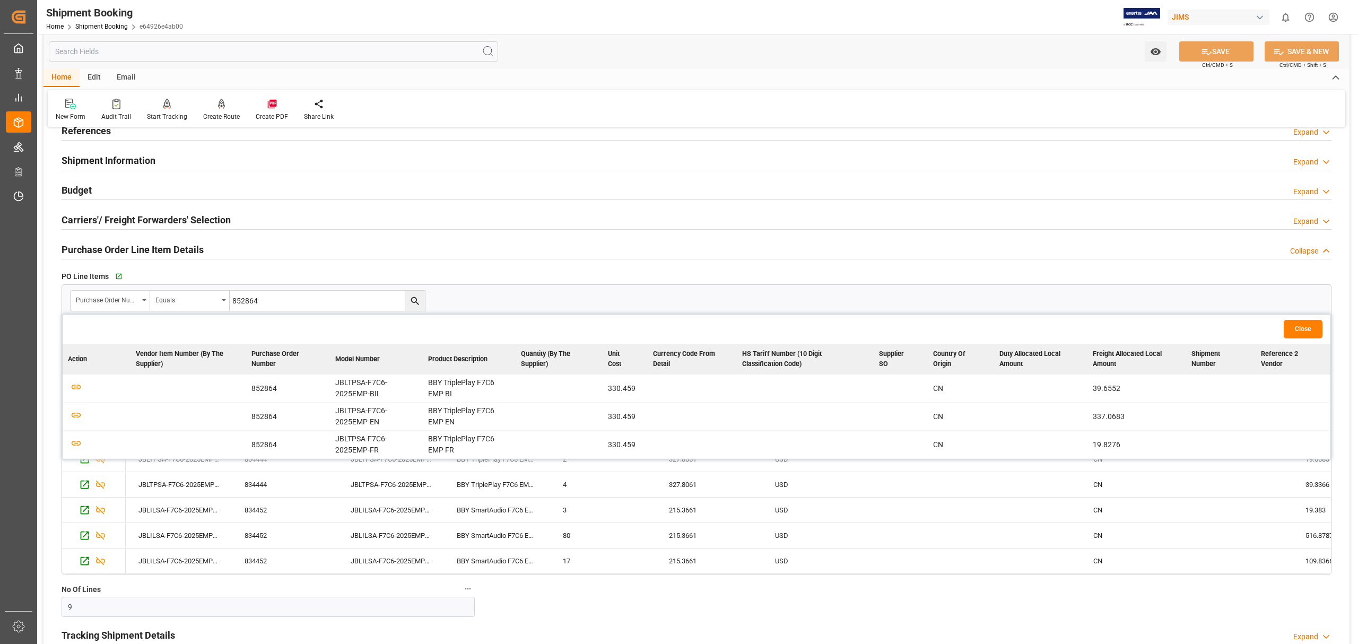
drag, startPoint x: 280, startPoint y: 300, endPoint x: 278, endPoint y: 295, distance: 5.5
click at [280, 300] on input "852864" at bounding box center [327, 301] width 195 height 20
drag, startPoint x: 287, startPoint y: 308, endPoint x: 196, endPoint y: 301, distance: 91.5
click at [196, 301] on div "Purchase Order Number Equals 852864" at bounding box center [247, 300] width 355 height 21
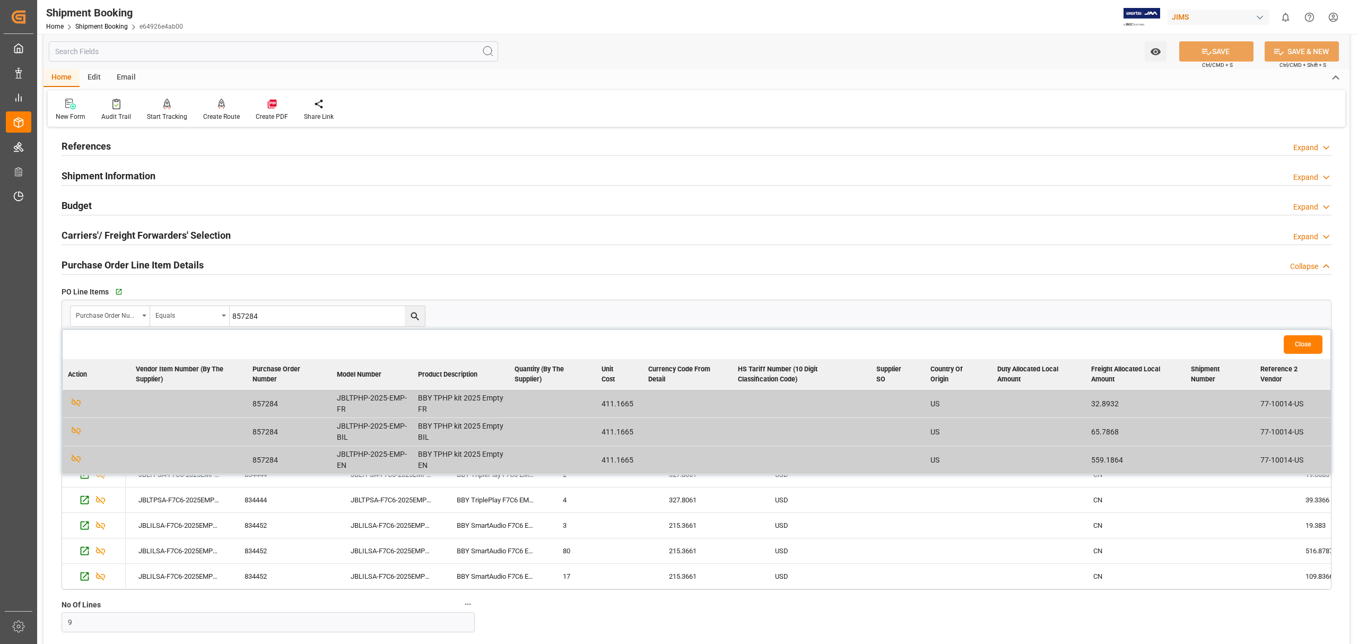
scroll to position [141, 0]
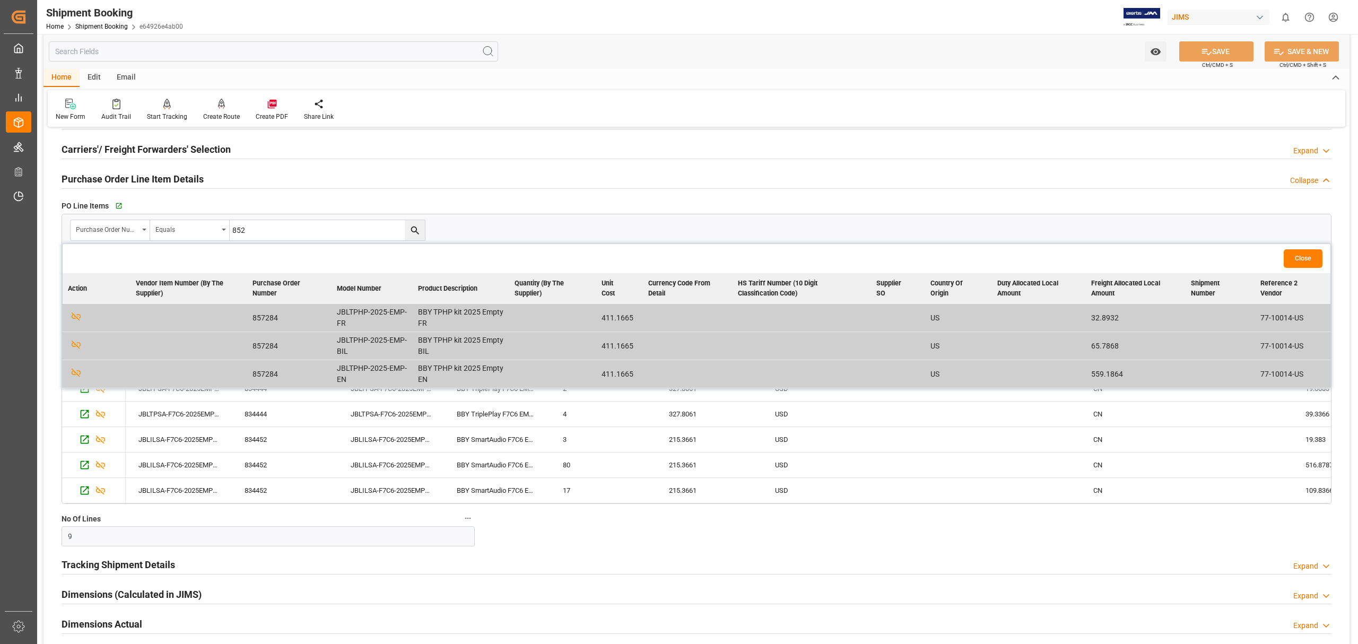
click at [280, 228] on input "852" at bounding box center [327, 230] width 195 height 20
type input "852860"
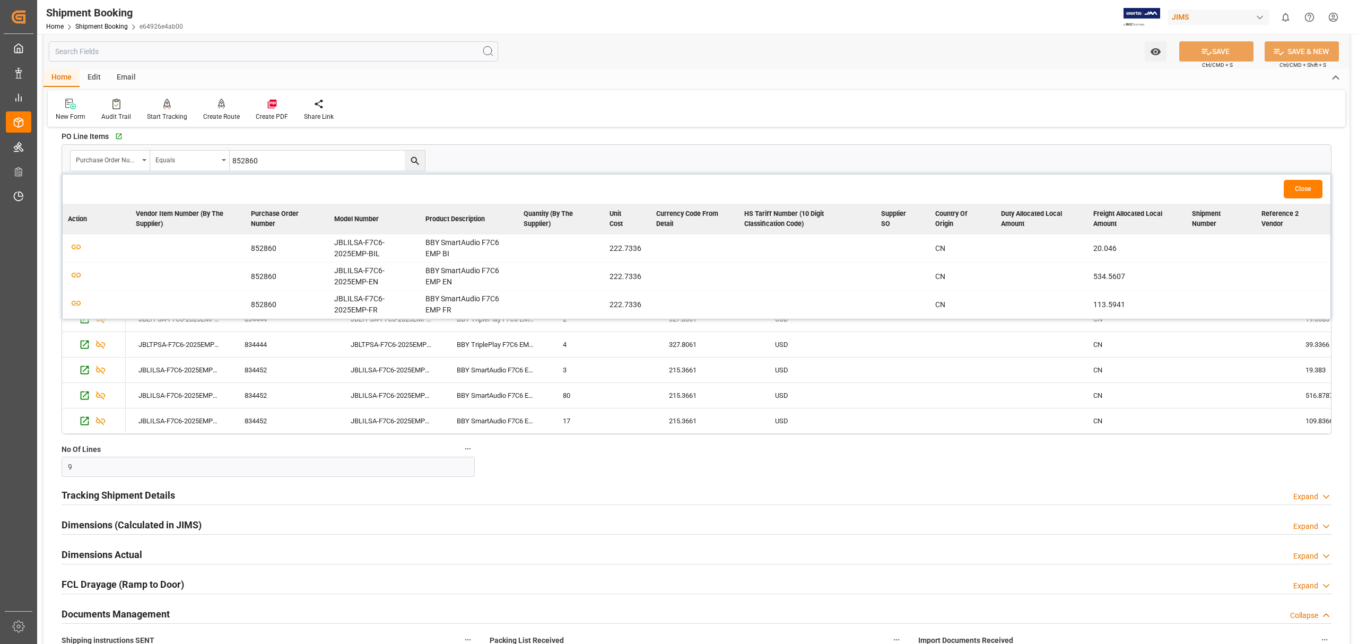
scroll to position [71, 0]
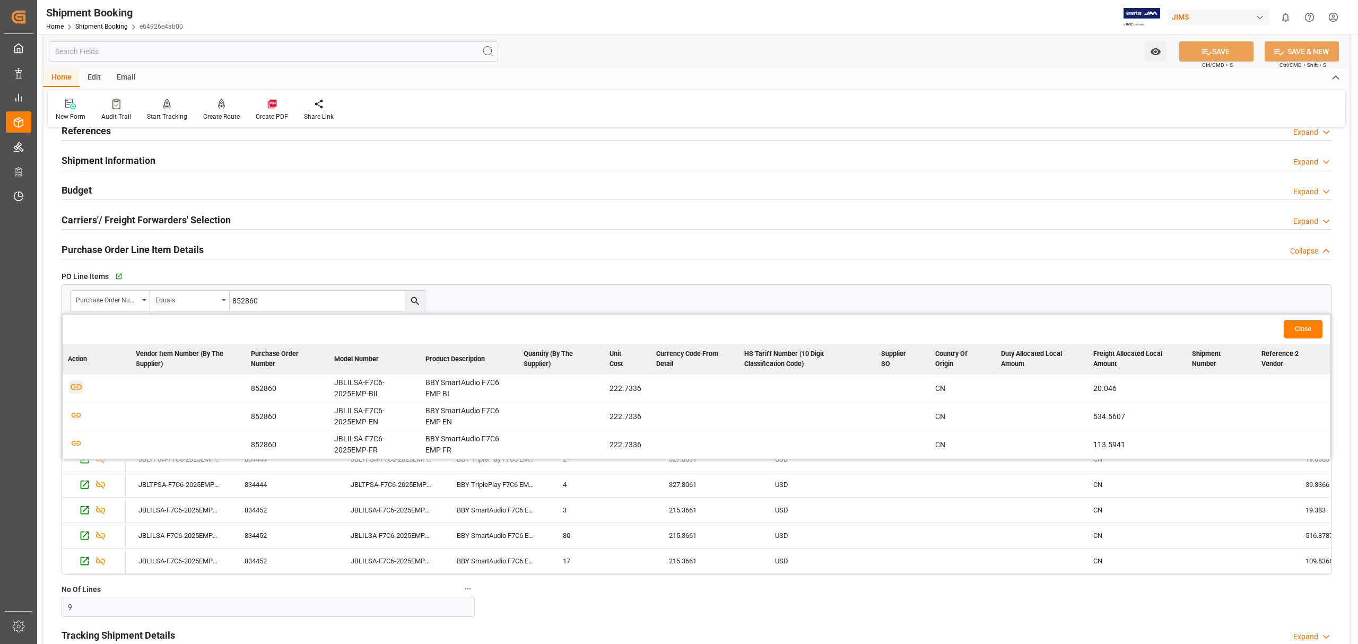
click at [74, 386] on icon "button" at bounding box center [75, 386] width 13 height 13
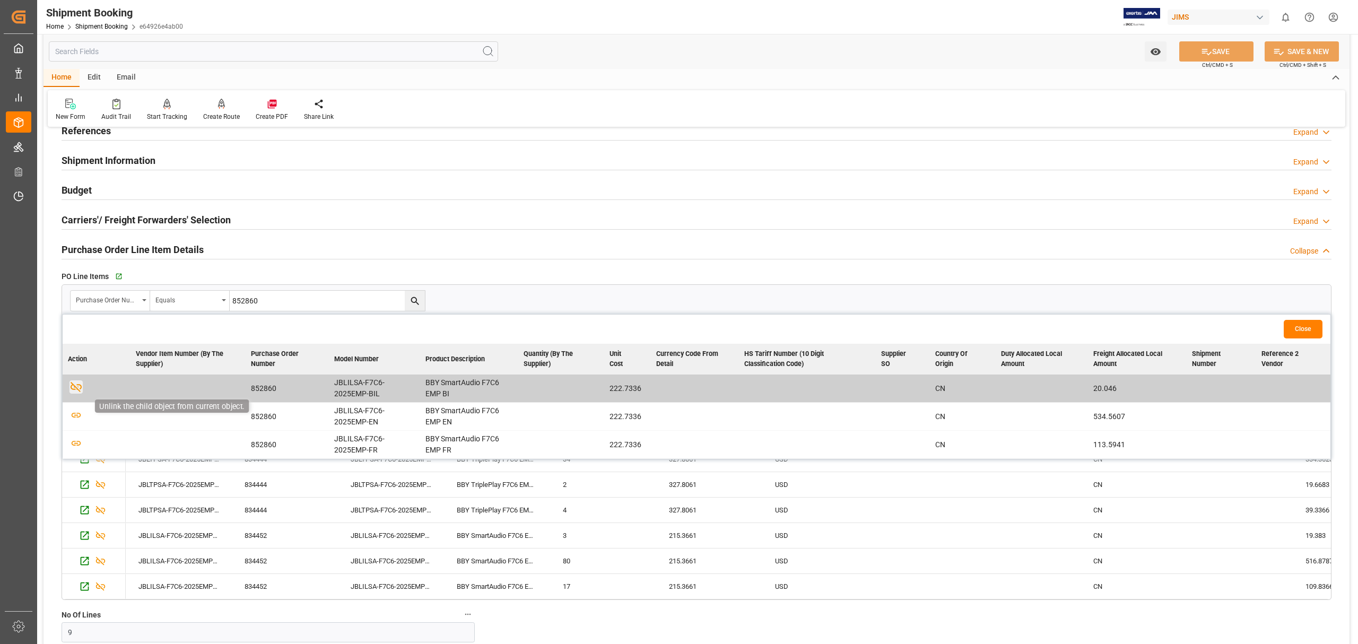
click at [72, 385] on icon "button" at bounding box center [76, 387] width 11 height 10
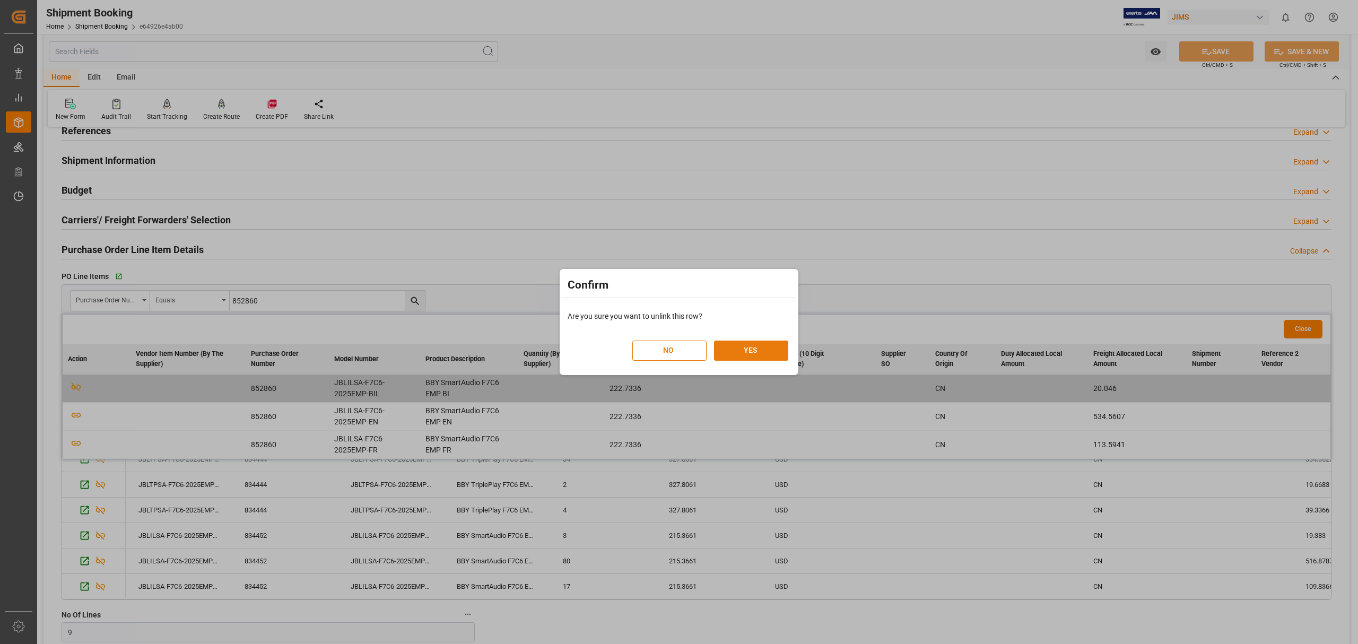
click at [754, 344] on button "YES" at bounding box center [751, 351] width 74 height 20
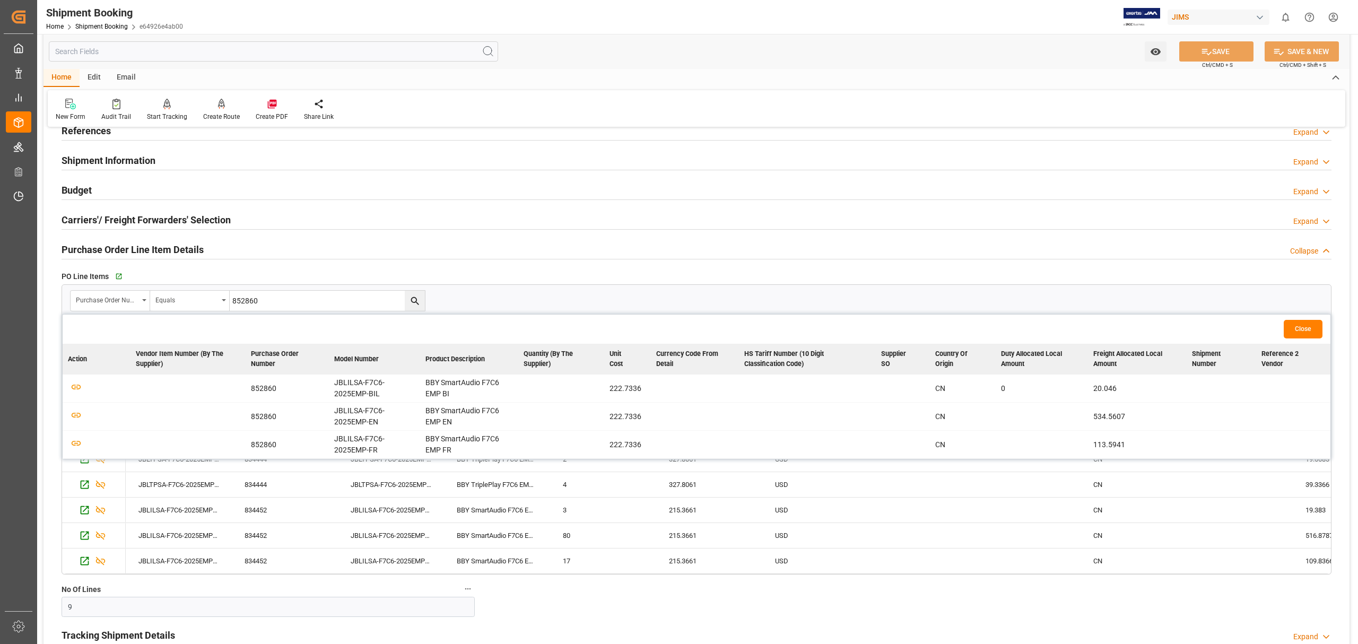
scroll to position [141, 0]
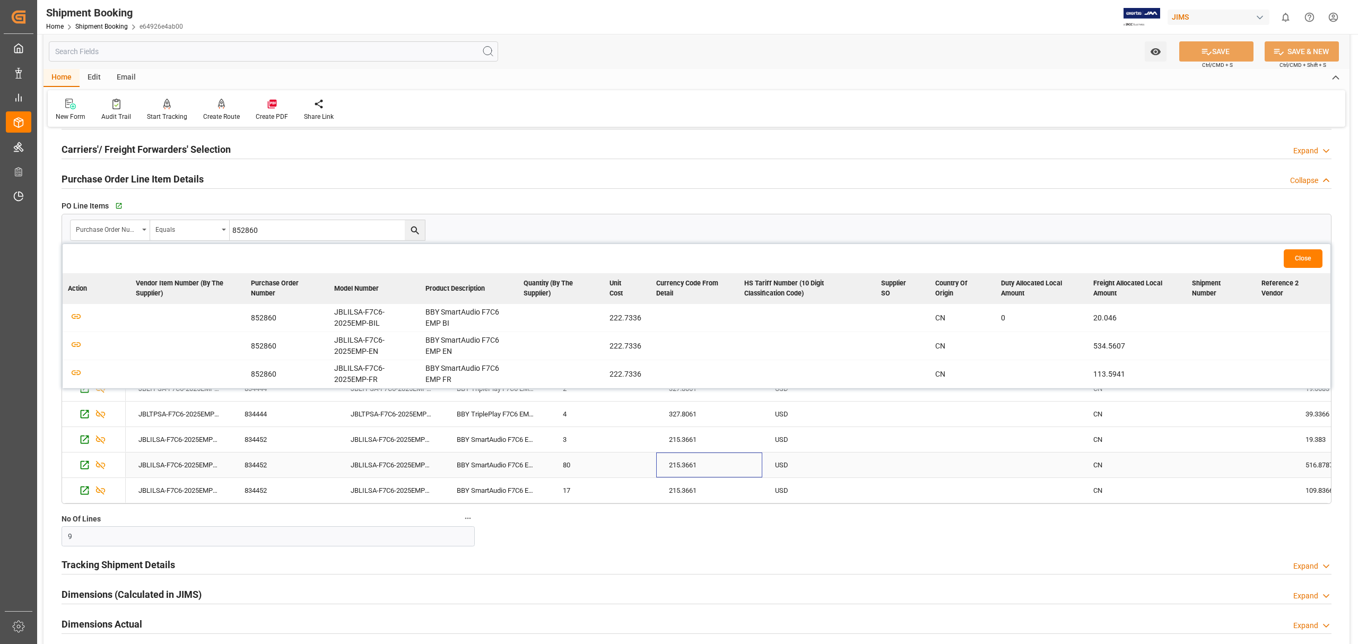
click at [727, 460] on div "215.3661" at bounding box center [709, 464] width 106 height 25
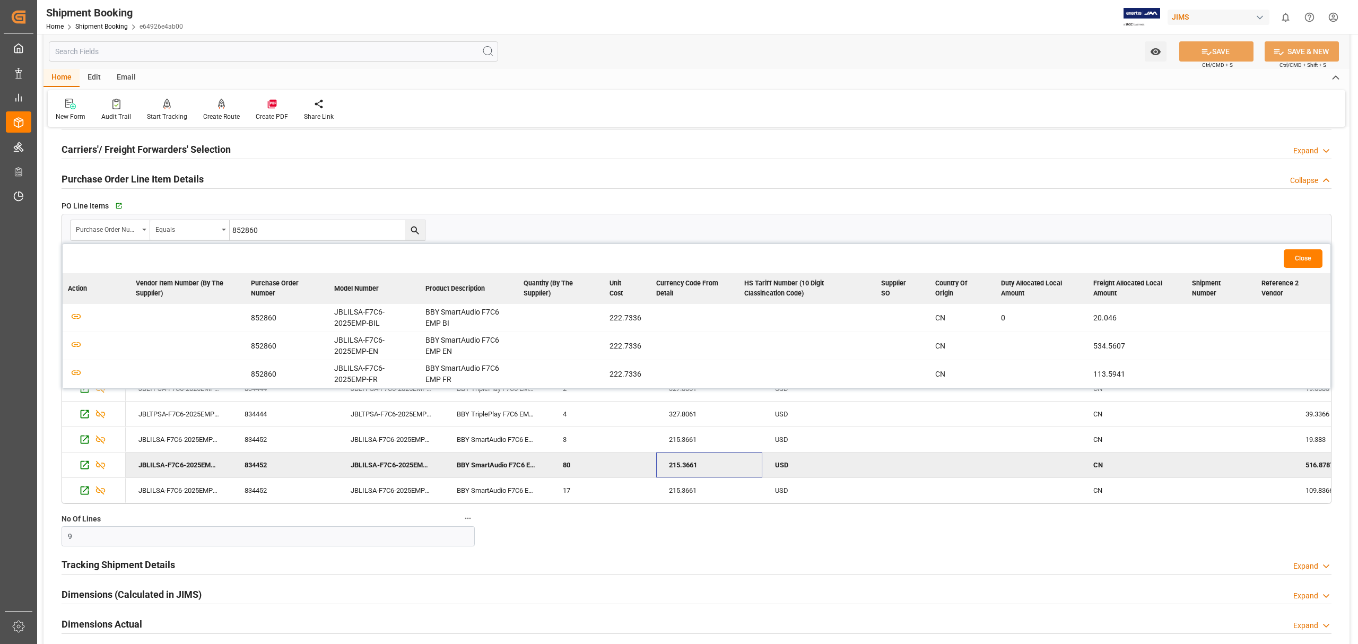
click at [1297, 252] on button "Close" at bounding box center [1303, 258] width 39 height 19
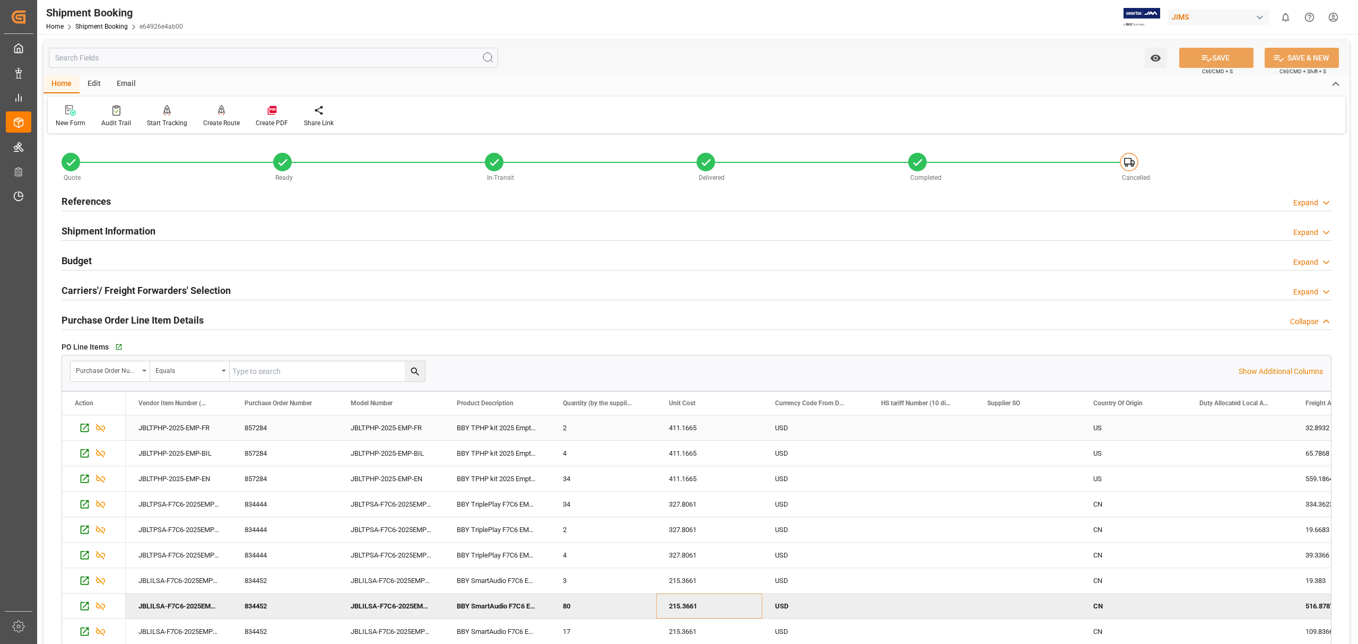
scroll to position [212, 0]
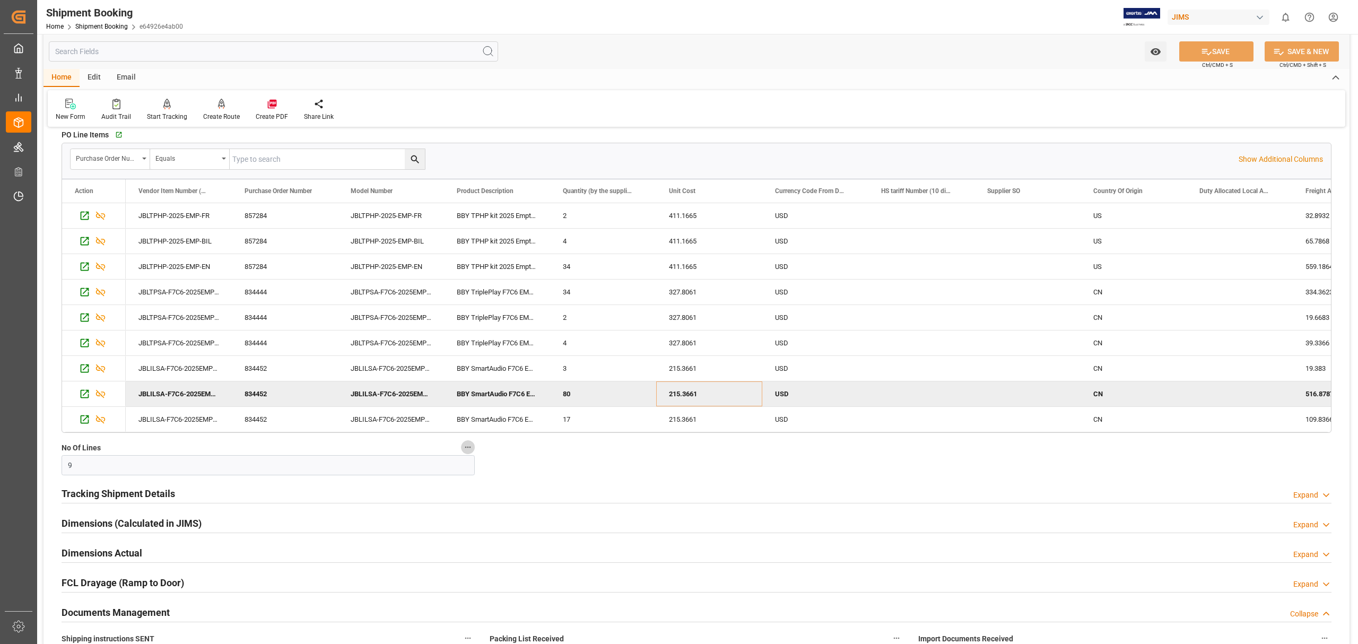
click at [466, 447] on icon "button" at bounding box center [468, 447] width 8 height 8
click at [694, 474] on div at bounding box center [679, 322] width 1358 height 644
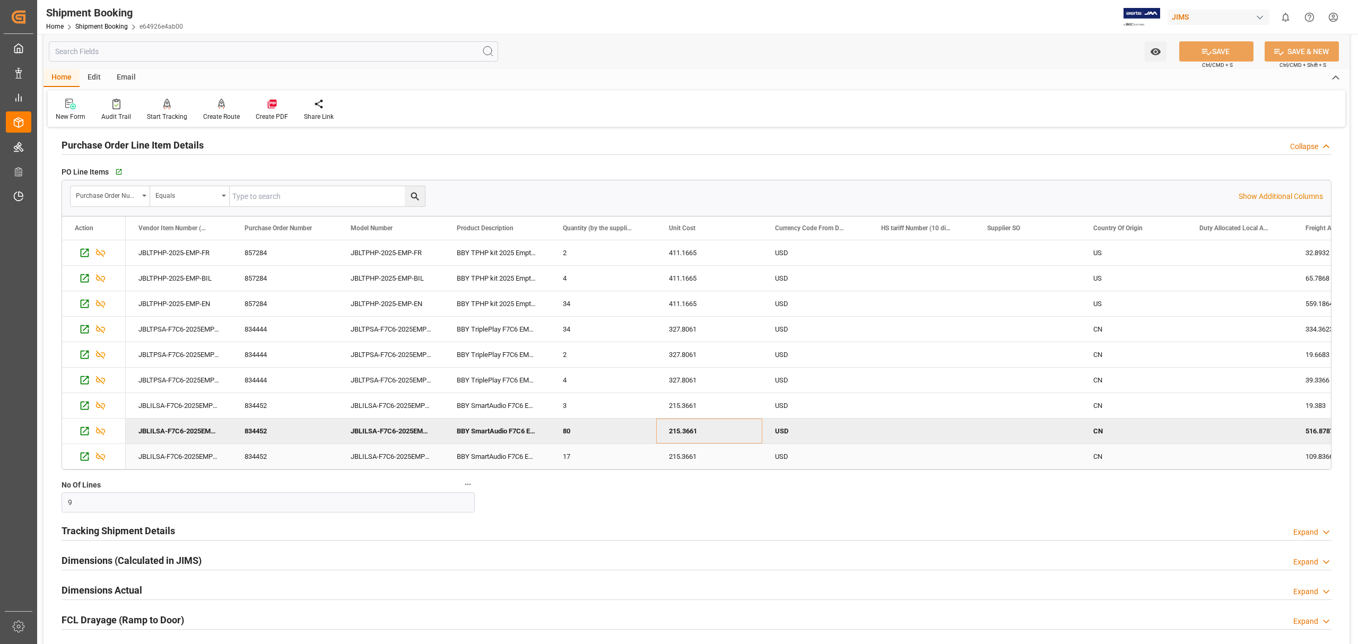
scroll to position [141, 0]
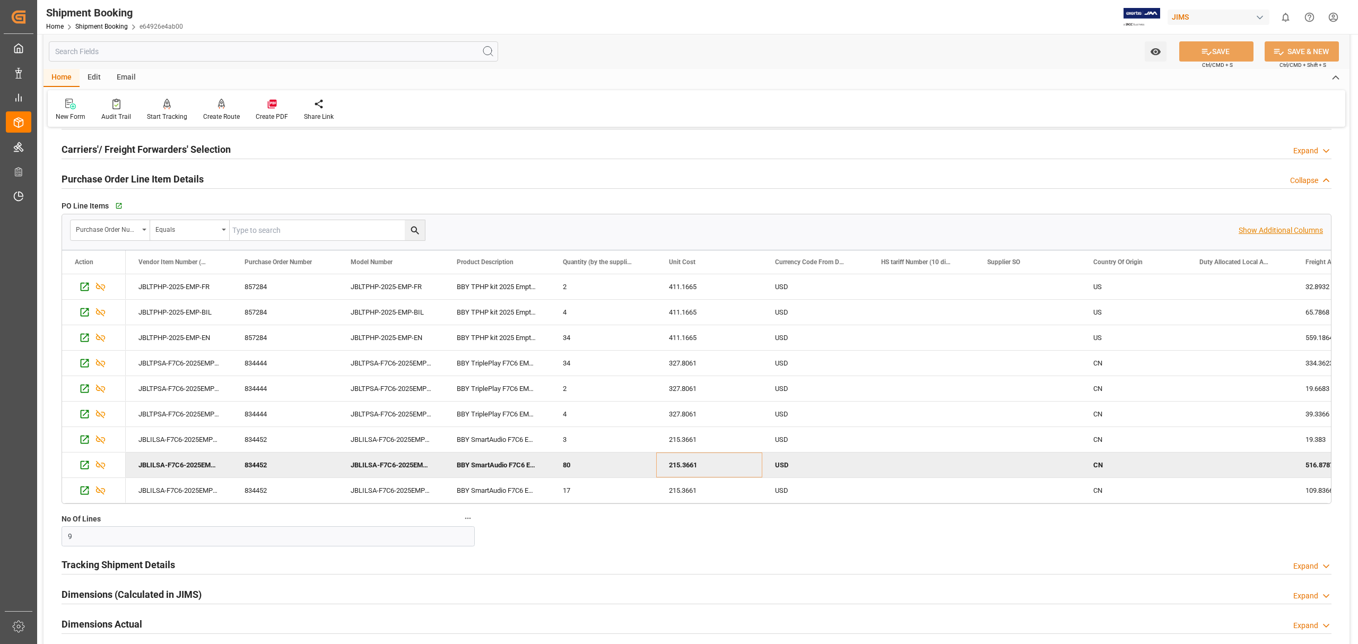
click at [1316, 228] on p "Show Additional Columns" at bounding box center [1281, 230] width 84 height 11
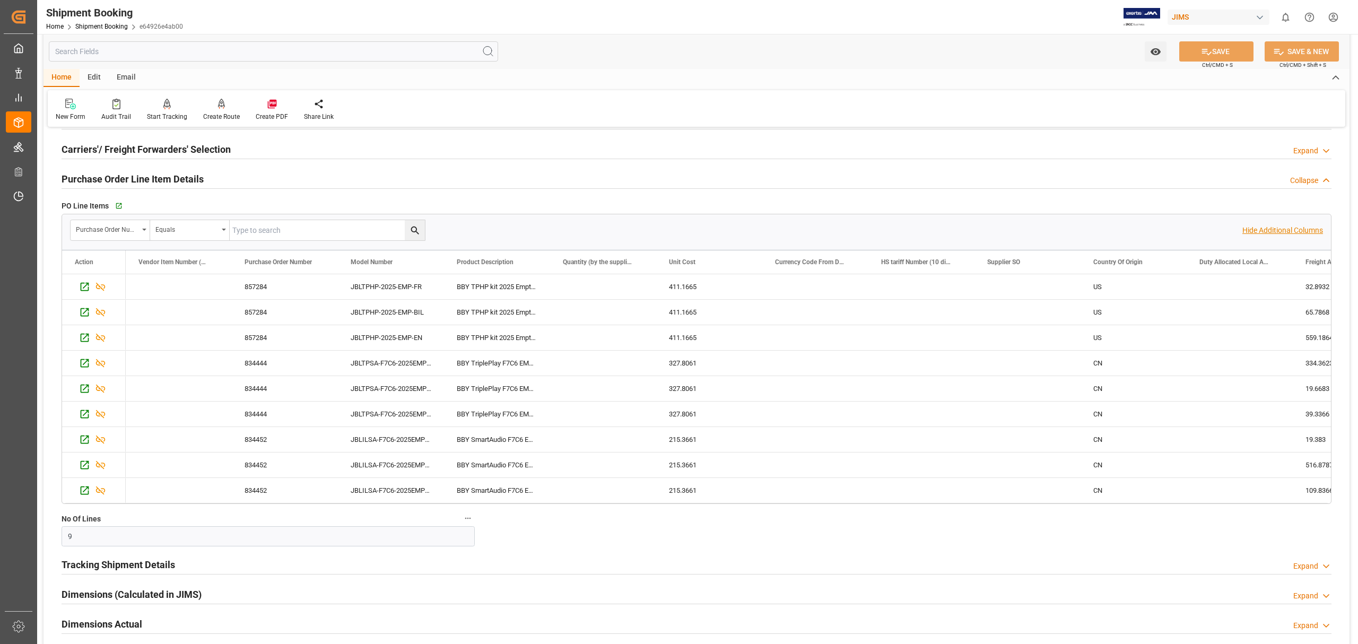
click at [1283, 225] on p "Hide Additional Columns" at bounding box center [1282, 230] width 81 height 11
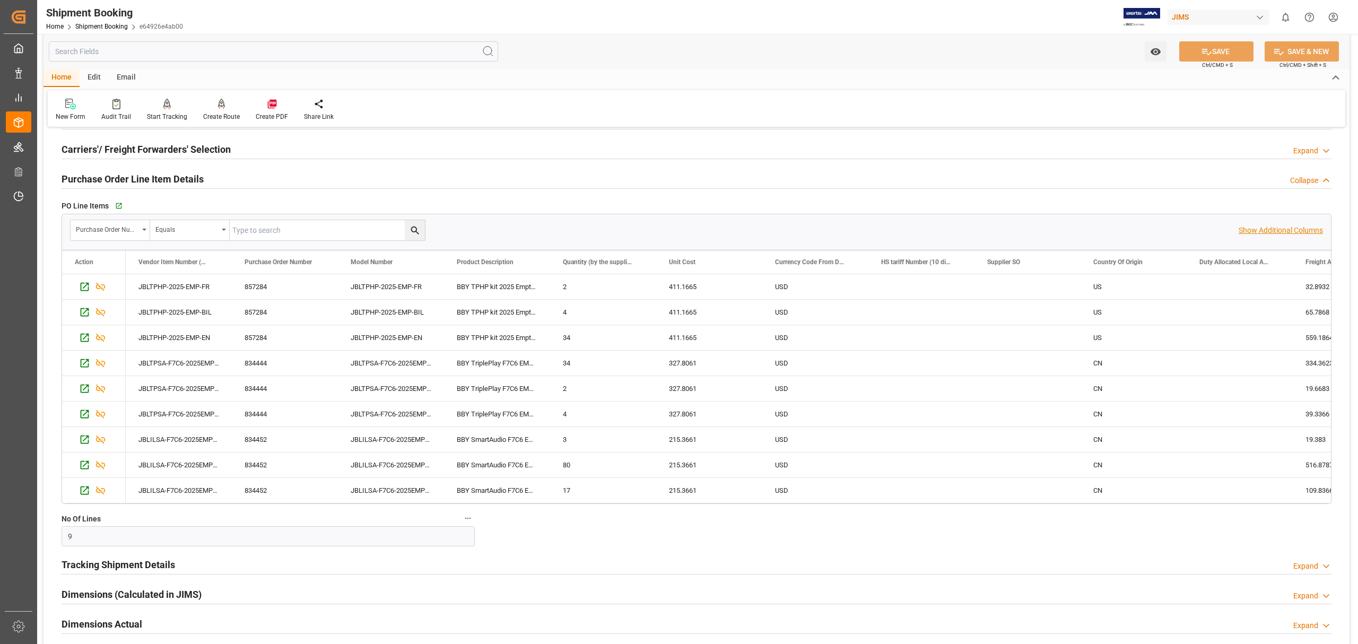
click at [1283, 225] on p "Show Additional Columns" at bounding box center [1281, 230] width 84 height 11
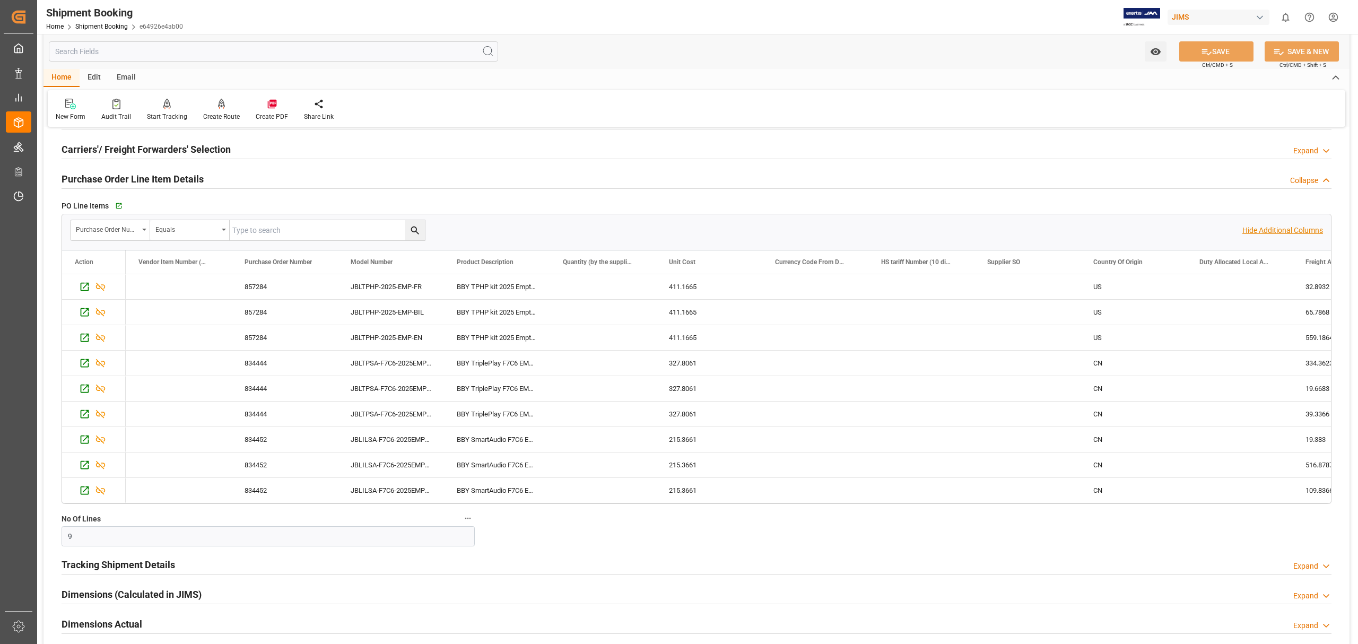
click at [1283, 225] on p "Hide Additional Columns" at bounding box center [1282, 230] width 81 height 11
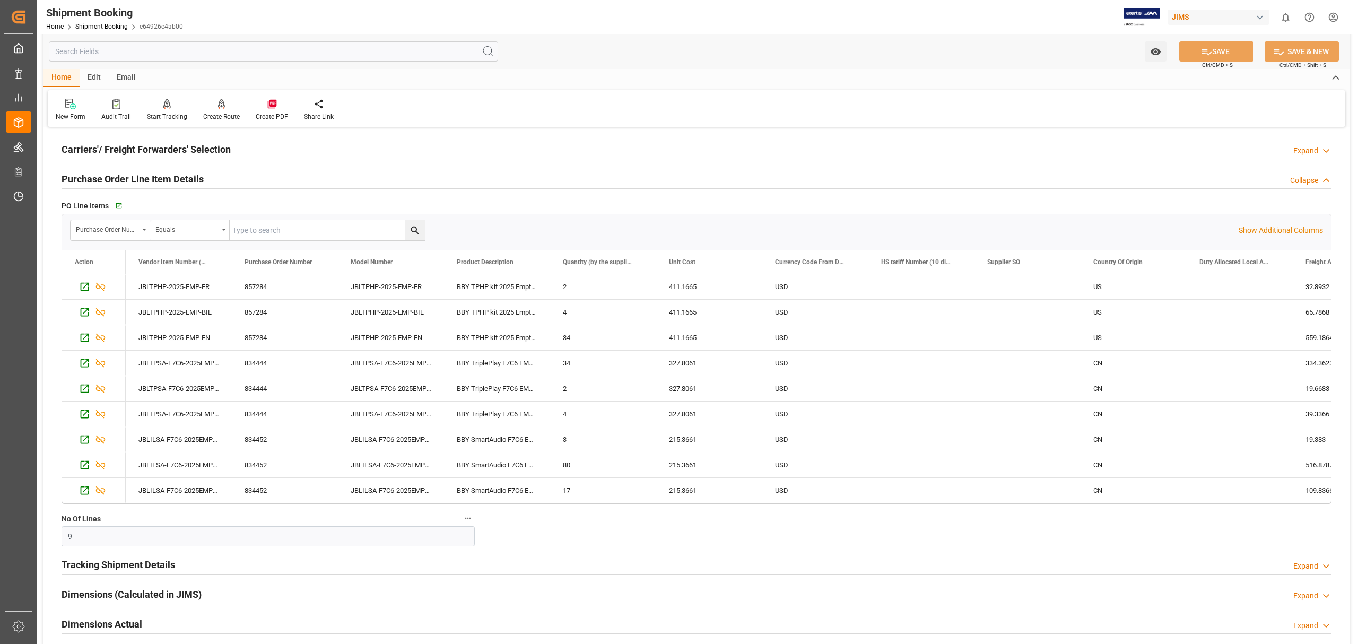
scroll to position [424, 0]
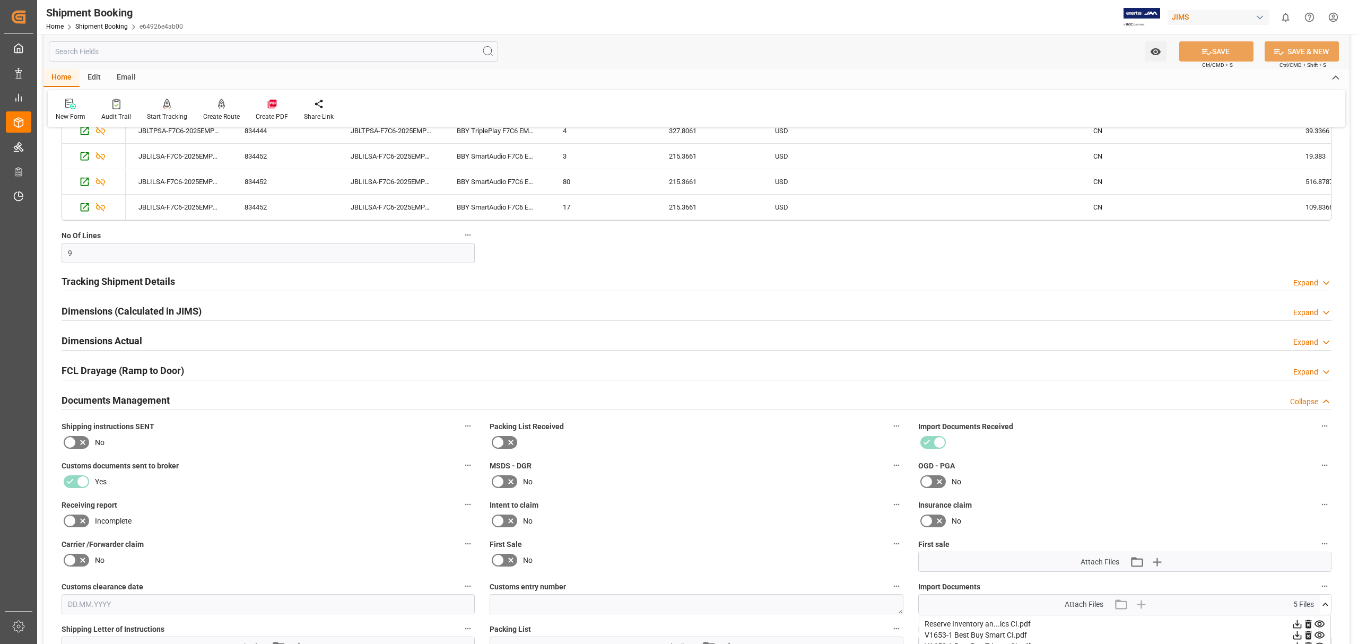
click at [228, 281] on div "Tracking Shipment Details Expand" at bounding box center [697, 281] width 1270 height 20
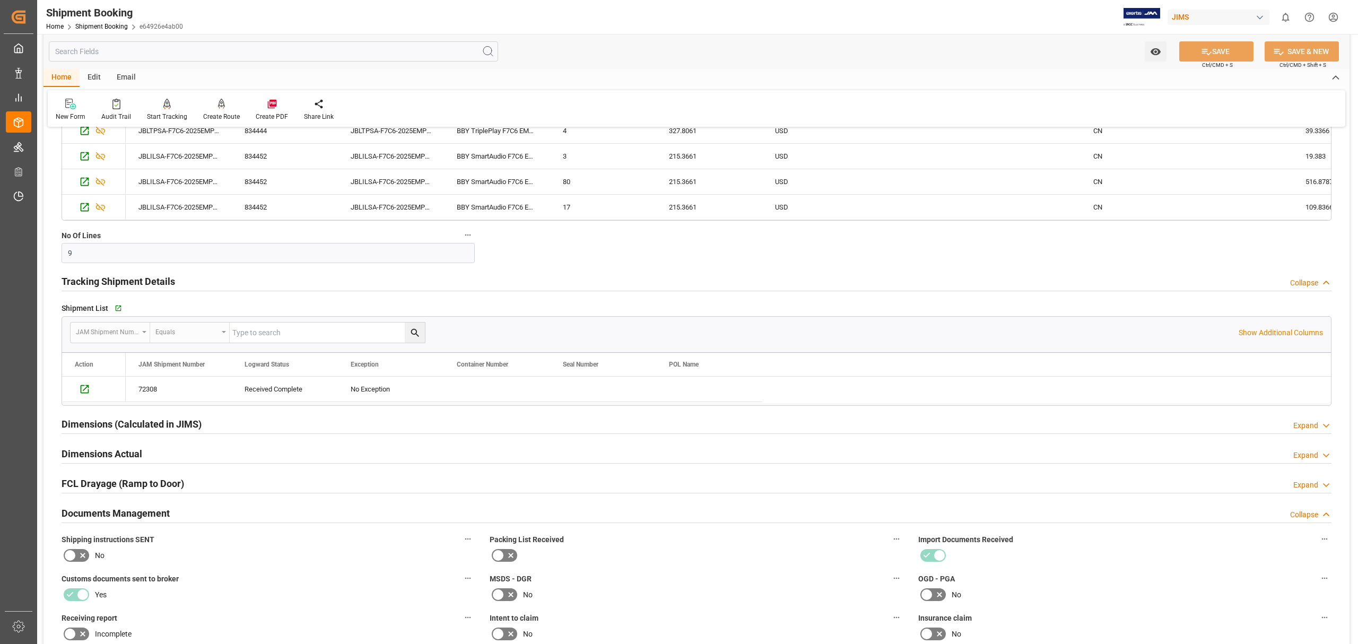
click at [244, 421] on div "Dimensions (Calculated in JIMS) Expand" at bounding box center [697, 423] width 1270 height 20
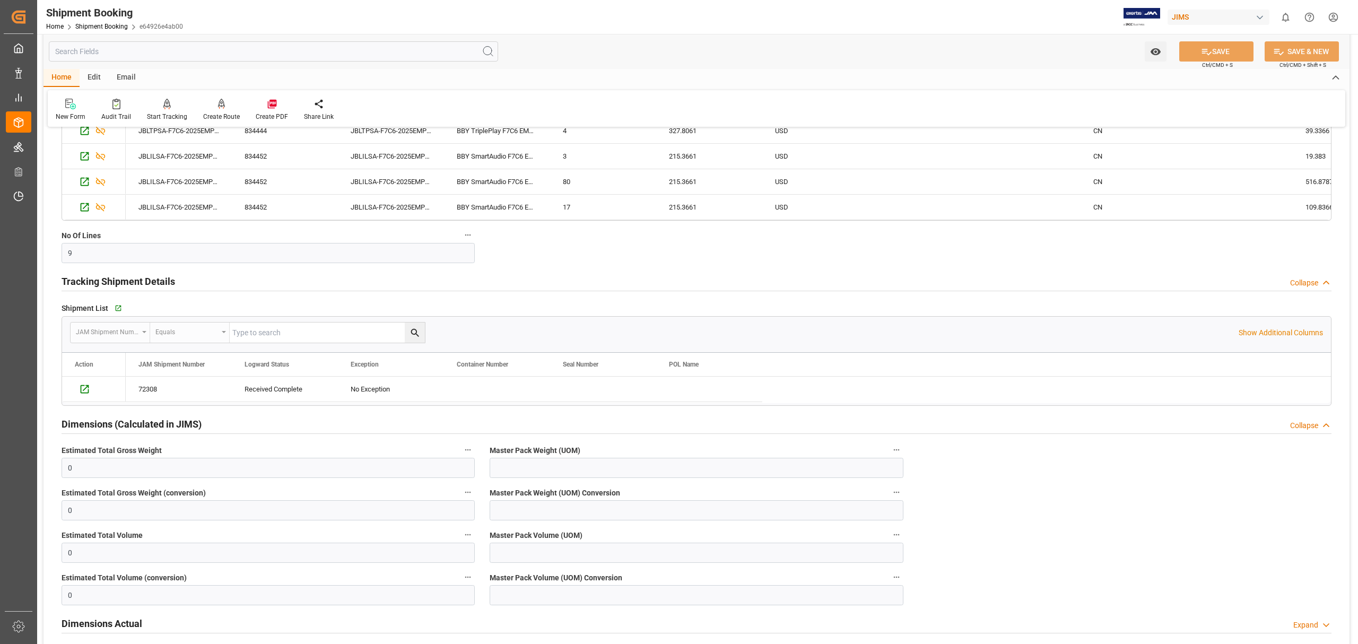
scroll to position [637, 0]
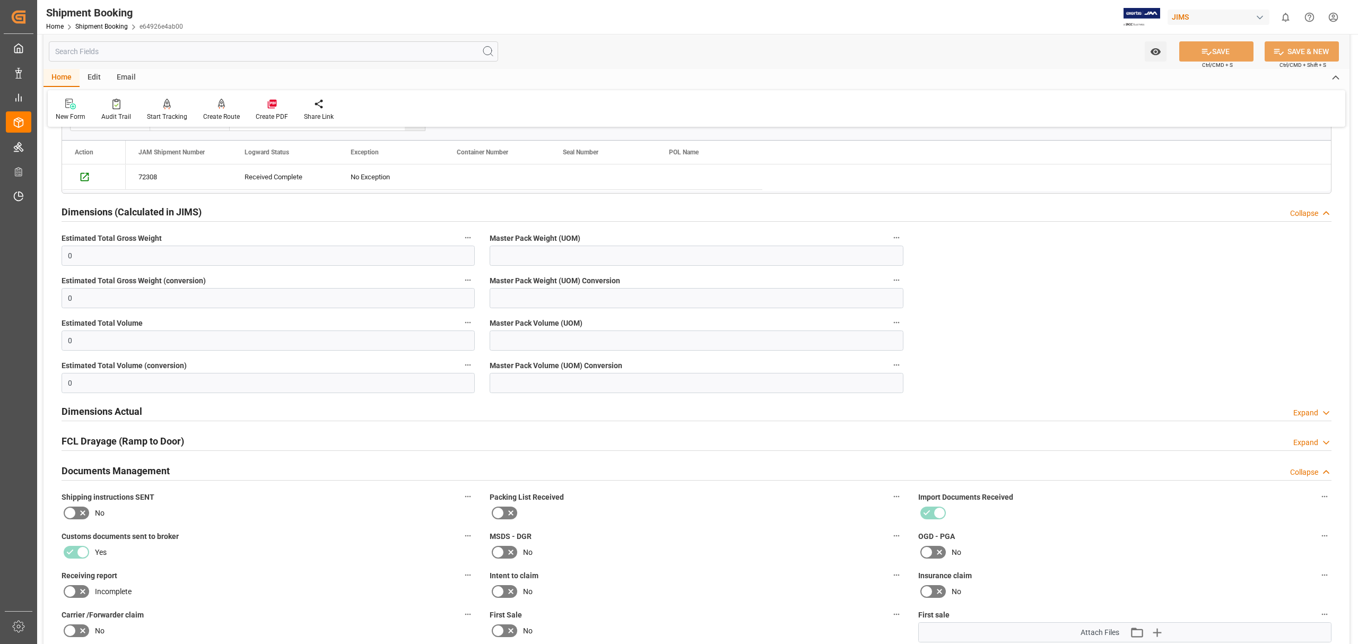
click at [248, 415] on div "Dimensions Actual Expand" at bounding box center [697, 410] width 1270 height 20
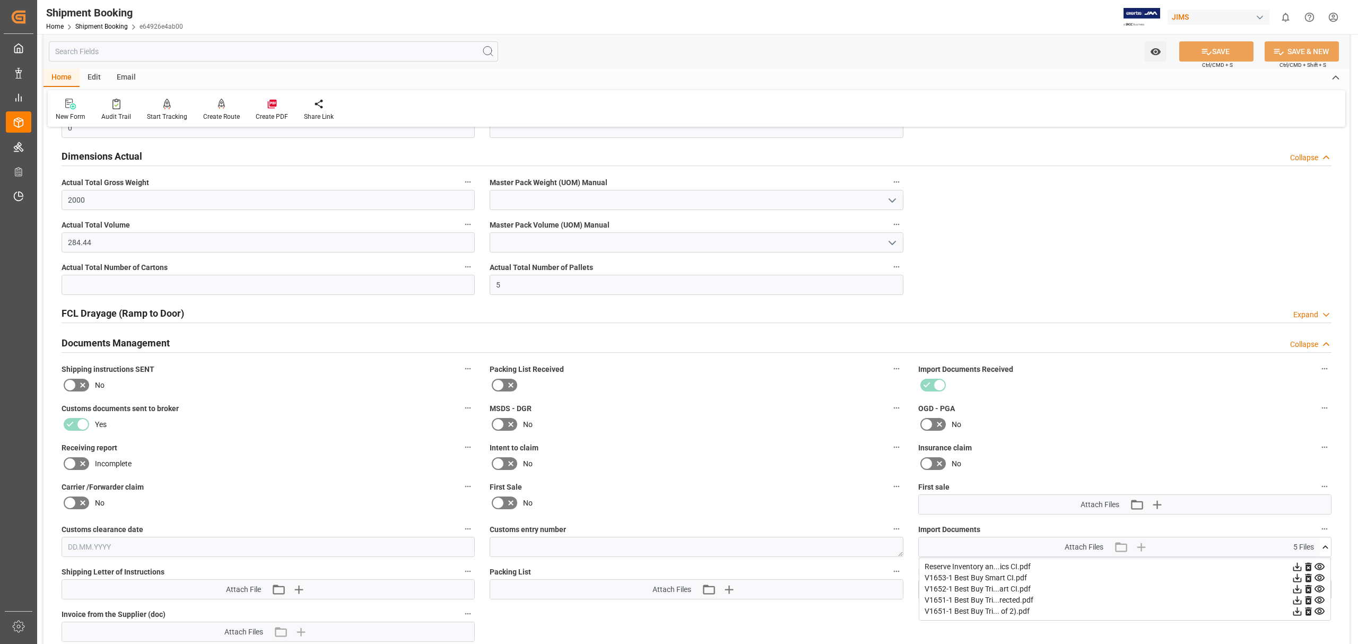
scroll to position [919, 0]
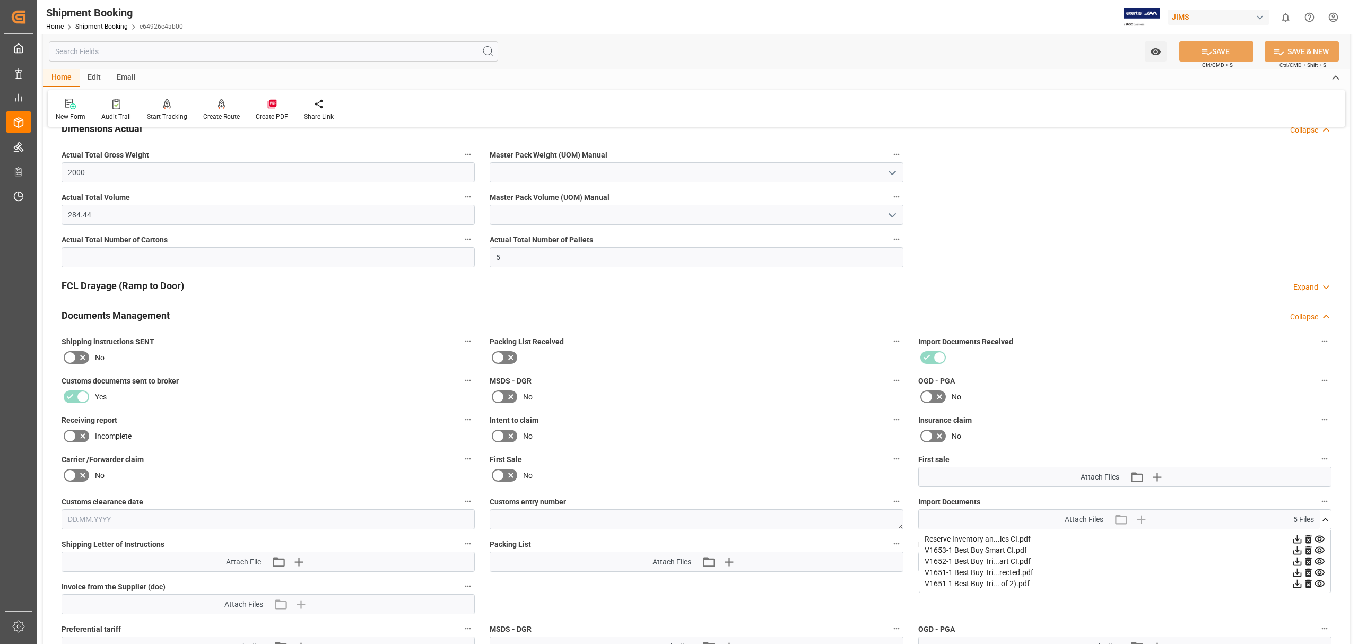
click at [210, 283] on div "FCL Drayage (Ramp to Door) Expand" at bounding box center [697, 285] width 1270 height 20
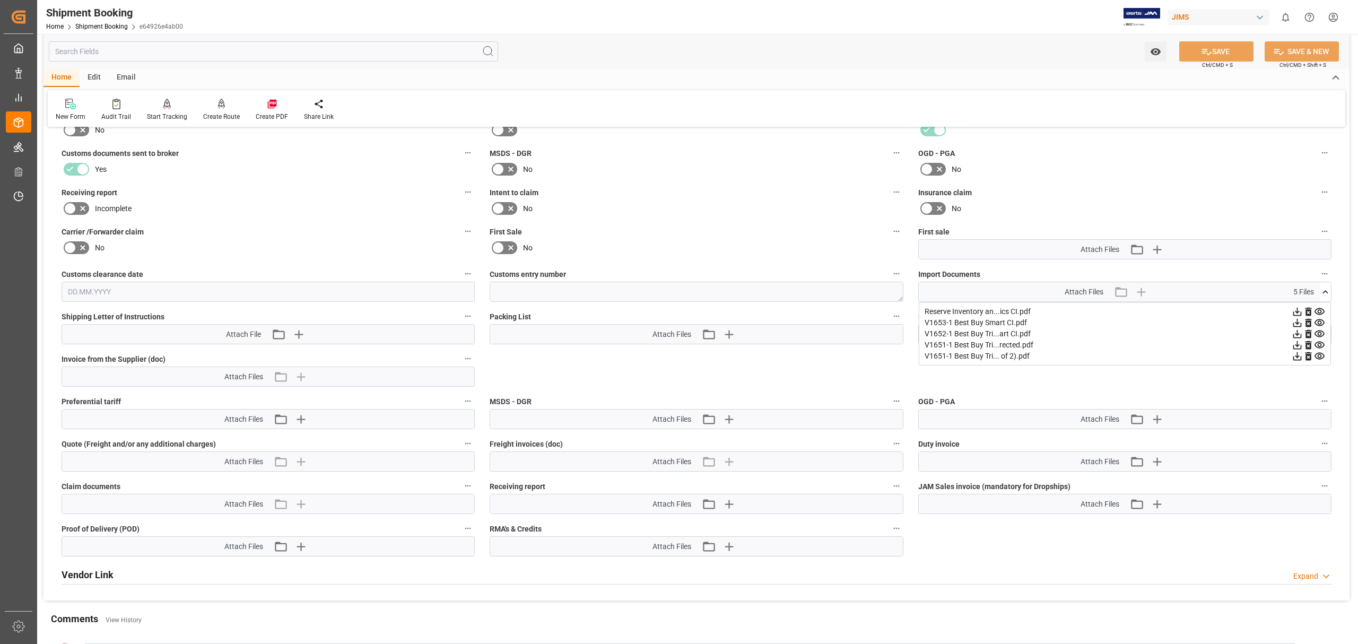
scroll to position [1202, 0]
